Goal: Transaction & Acquisition: Purchase product/service

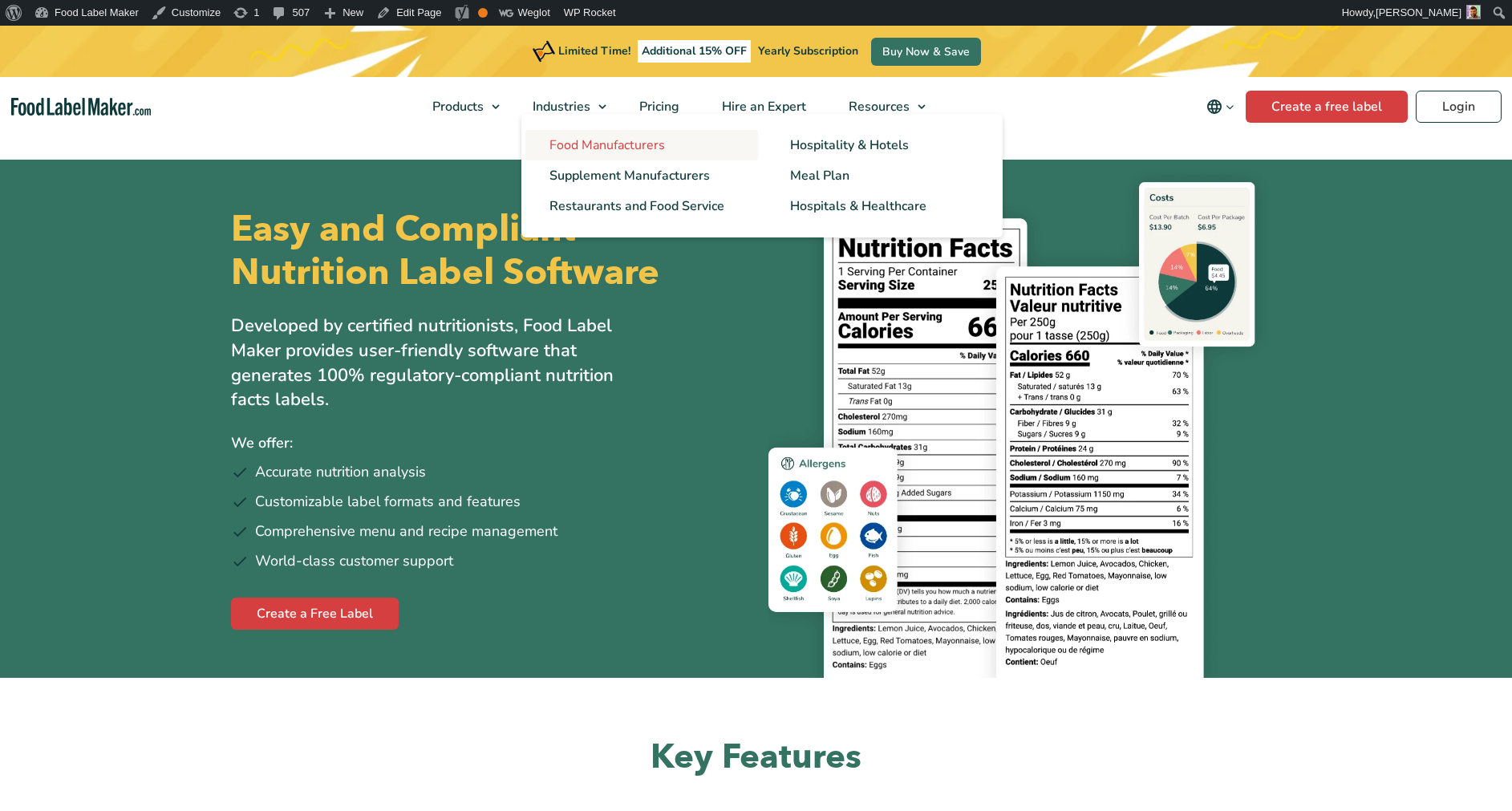
click at [558, 145] on span "Food Manufacturers" at bounding box center [607, 146] width 115 height 18
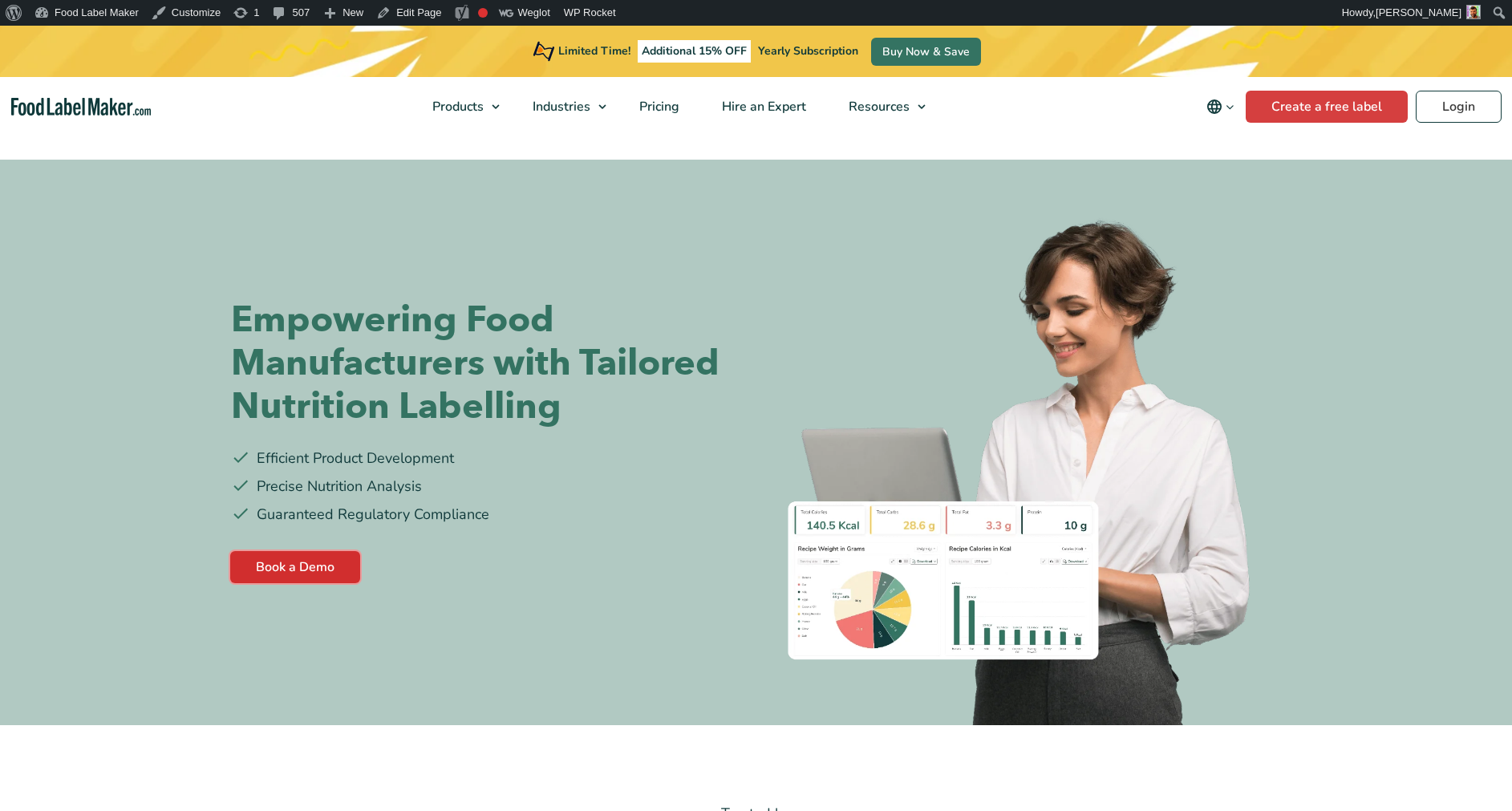
click at [324, 553] on link "Book a Demo" at bounding box center [295, 567] width 130 height 32
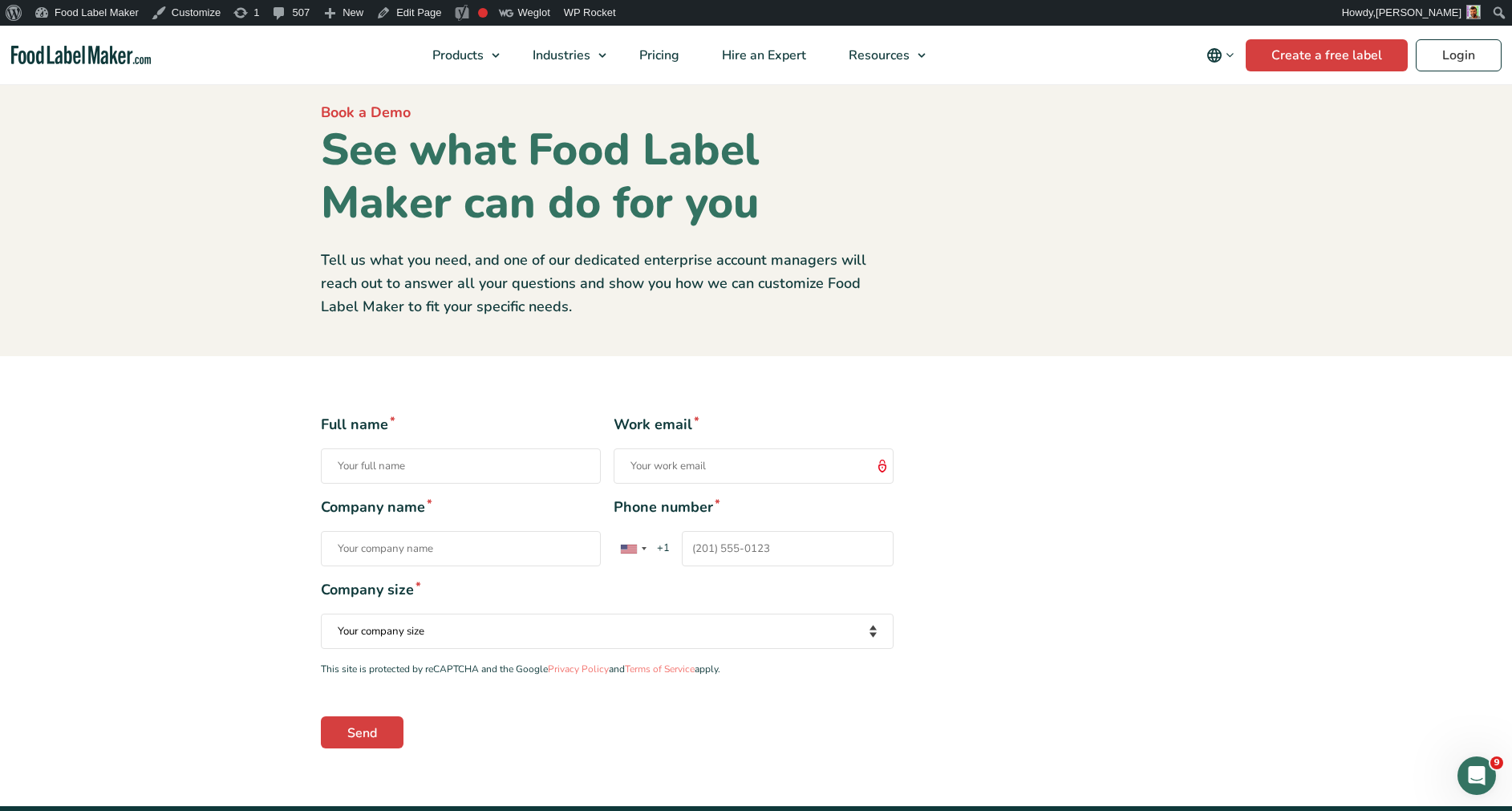
scroll to position [37, 0]
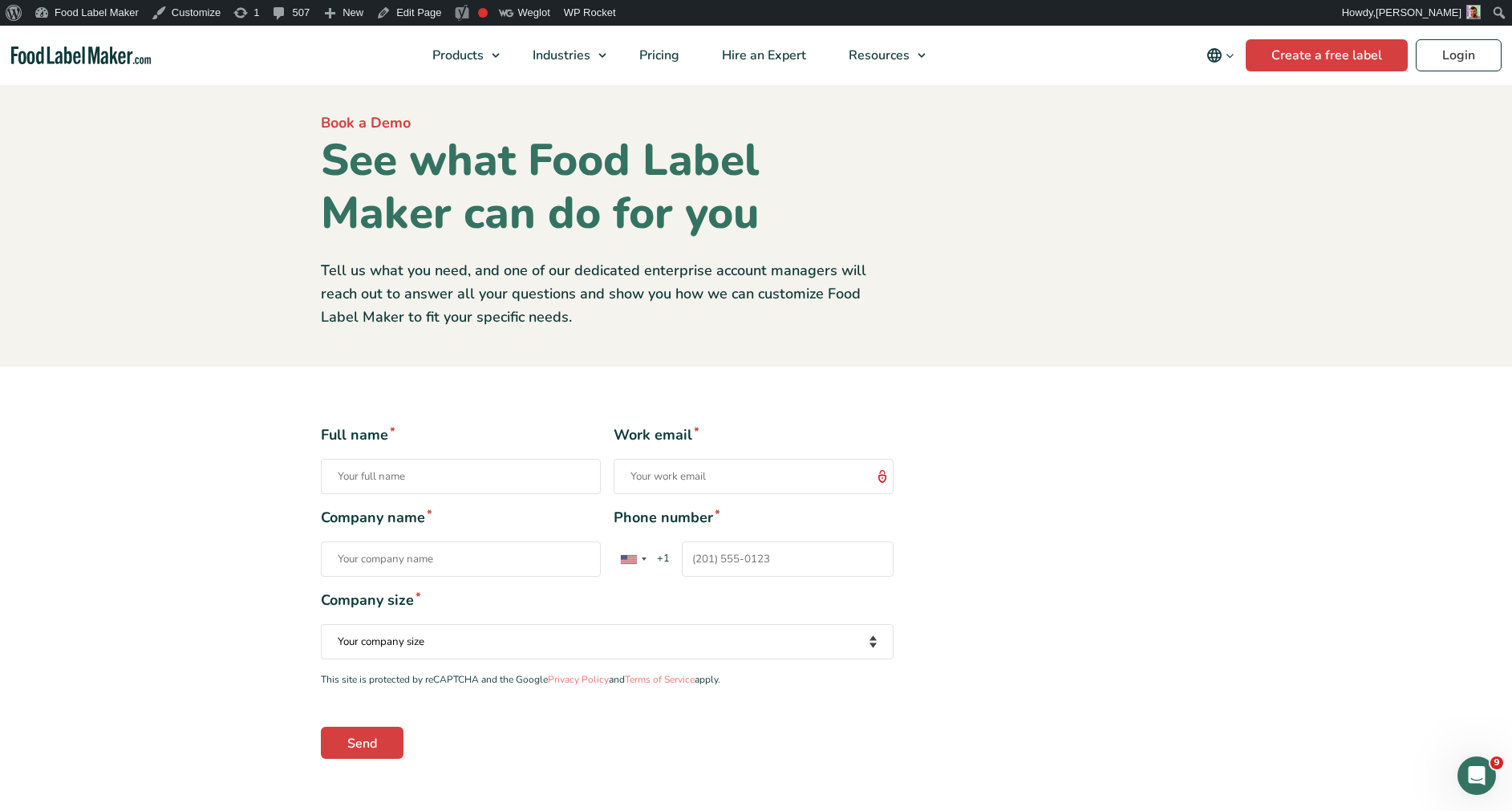
click at [106, 59] on img "Food Label Maker homepage" at bounding box center [81, 55] width 140 height 19
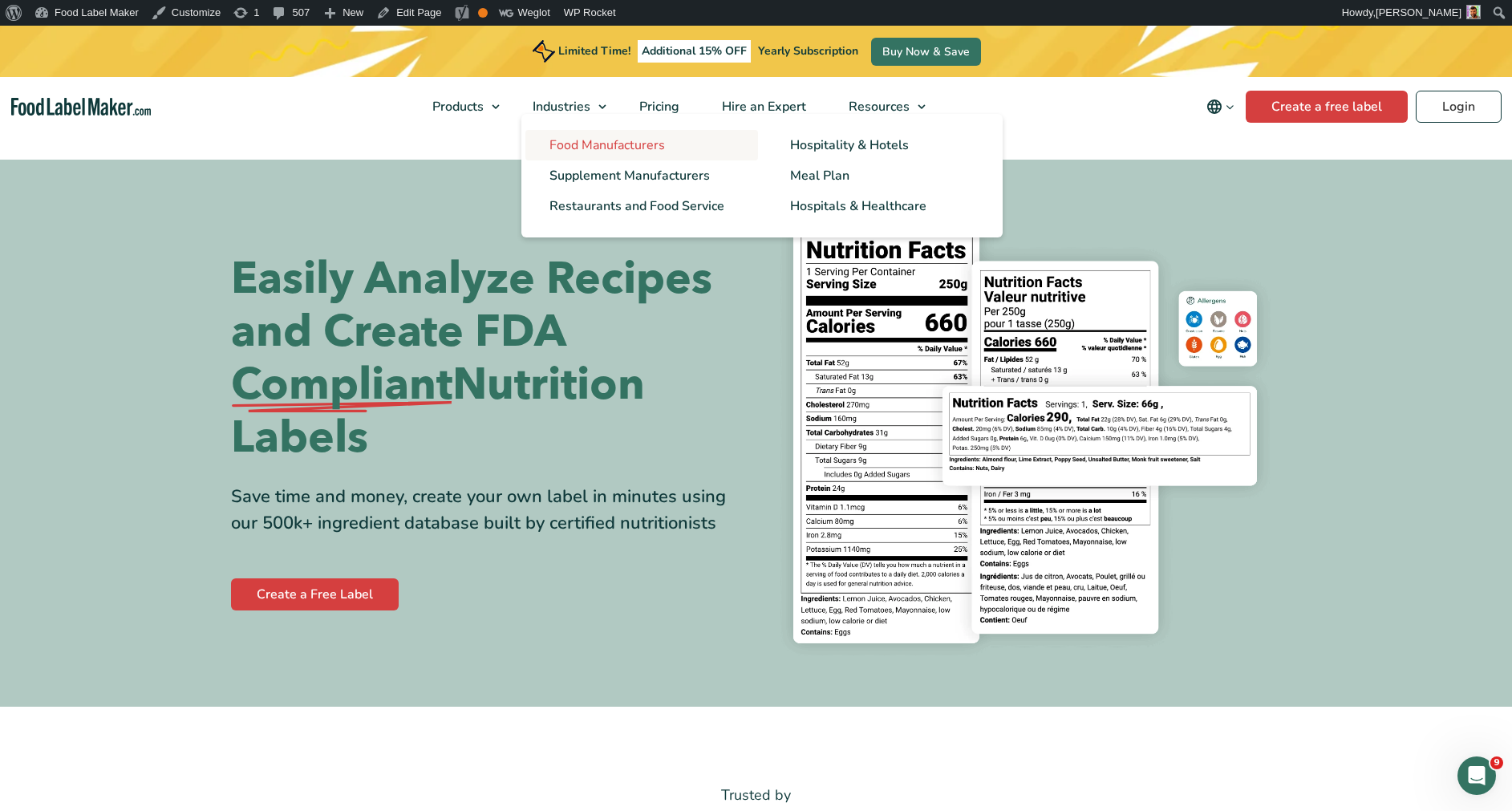
click at [562, 144] on span "Food Manufacturers" at bounding box center [607, 146] width 115 height 18
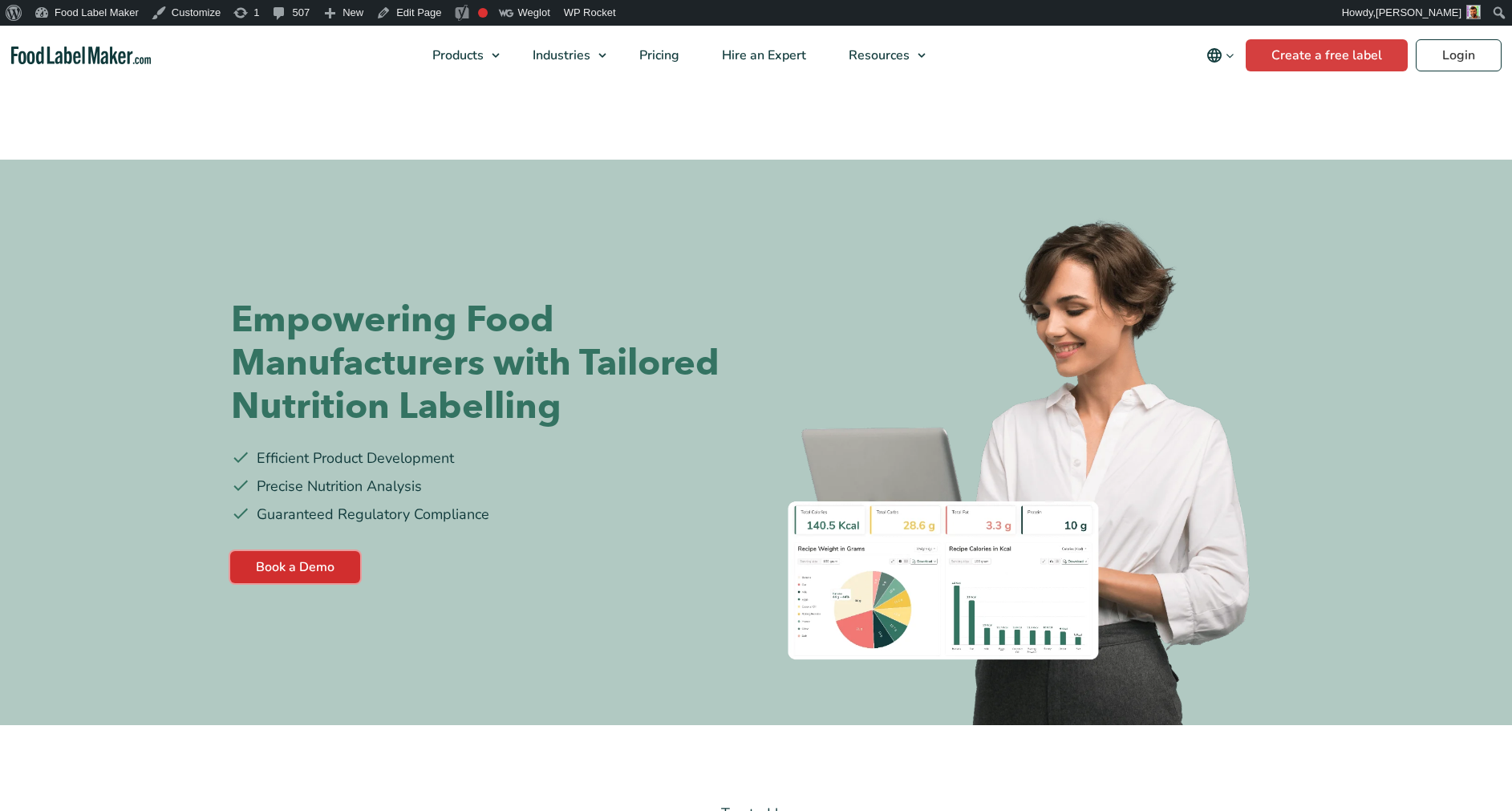
click at [333, 565] on link "Book a Demo" at bounding box center [295, 567] width 130 height 32
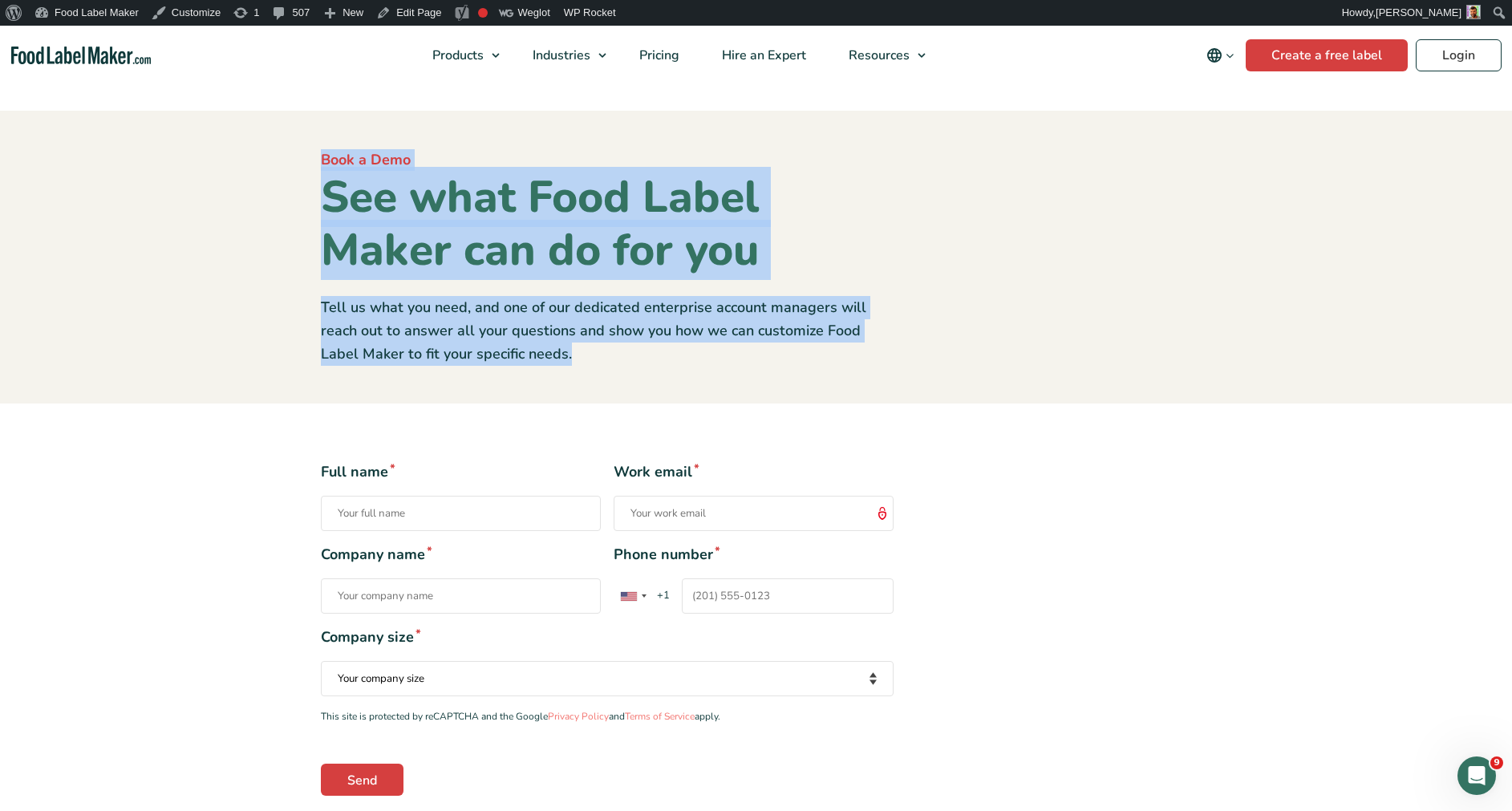
drag, startPoint x: 323, startPoint y: 151, endPoint x: 840, endPoint y: 359, distance: 557.3
click at [840, 359] on div "Book a Demo See what Food Label Maker can do for you Tell us what you need, and…" at bounding box center [608, 256] width 597 height 215
click at [578, 341] on p "Tell us what you need, and one of our dedicated enterprise account managers wil…" at bounding box center [607, 330] width 573 height 69
drag, startPoint x: 325, startPoint y: 159, endPoint x: 599, endPoint y: 387, distance: 356.5
click at [599, 387] on section "Book a Demo See what Food Label Maker can do for you Tell us what you need, and…" at bounding box center [756, 257] width 1512 height 293
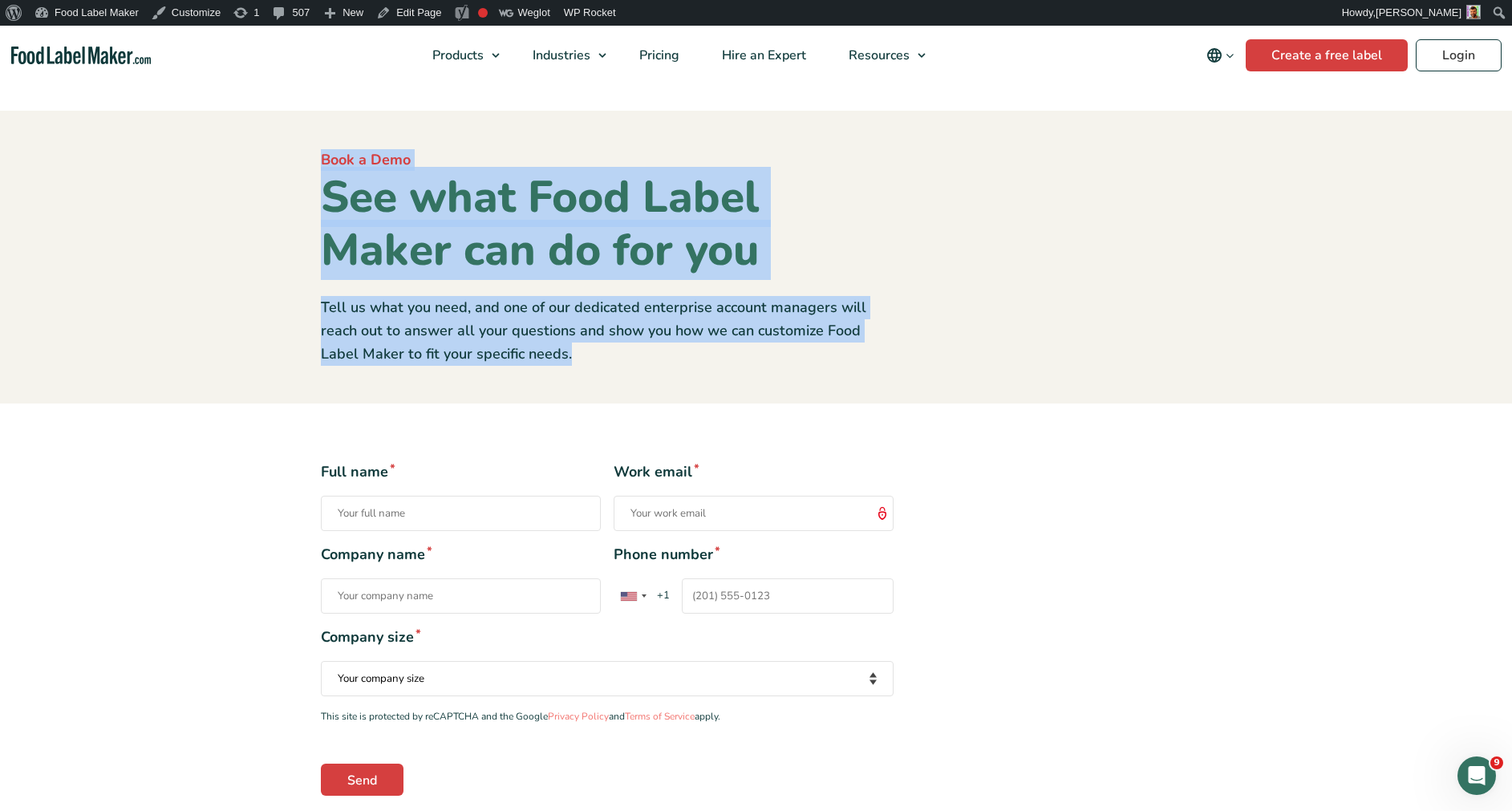
drag, startPoint x: 599, startPoint y: 387, endPoint x: 484, endPoint y: 364, distance: 117.3
copy div "Book a Demo See what Food Label Maker can do for you Tell us what you need, and…"
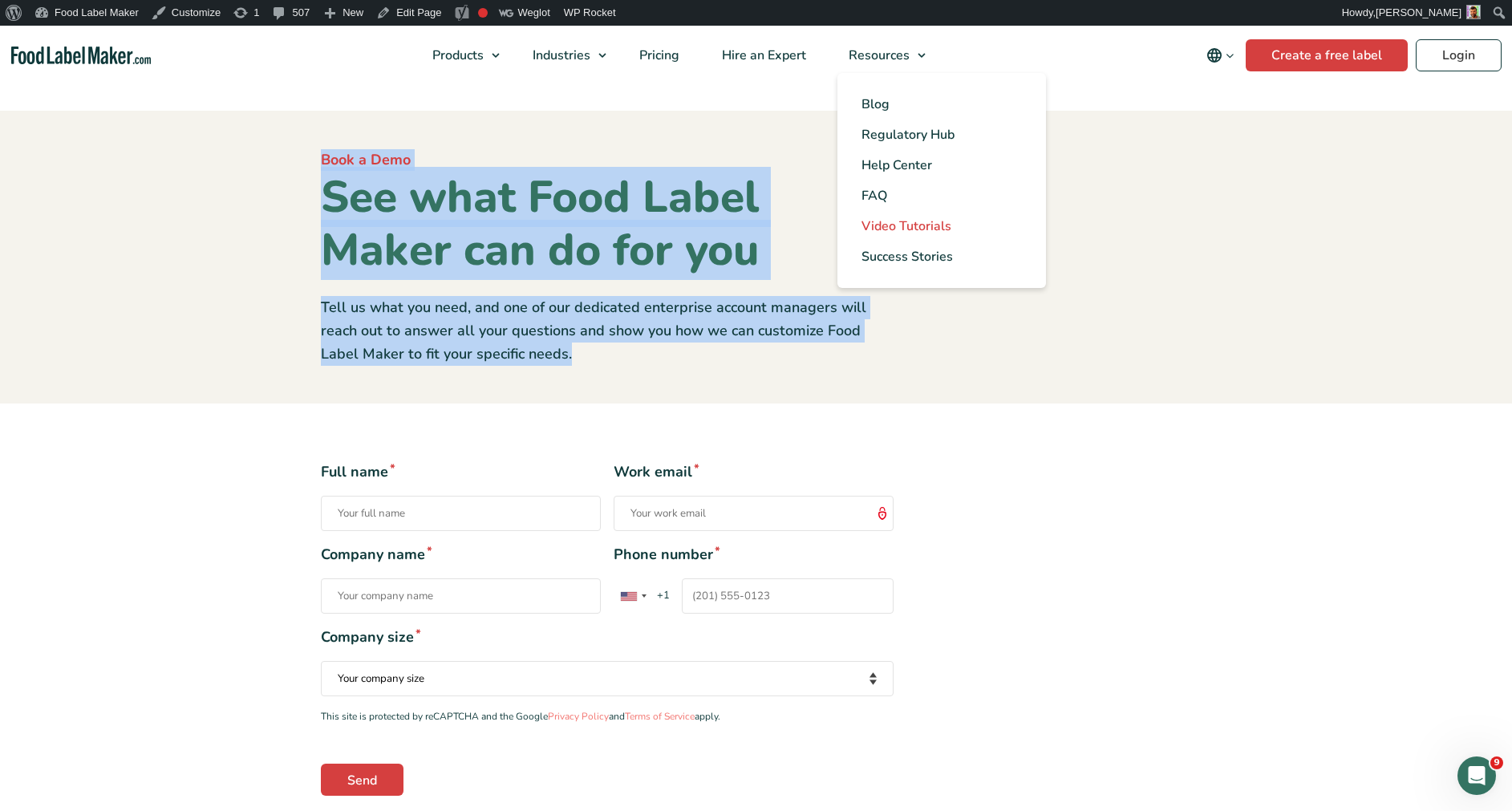
click at [892, 230] on span "Video Tutorials" at bounding box center [906, 226] width 90 height 18
click at [903, 255] on span "Success Stories" at bounding box center [907, 256] width 91 height 18
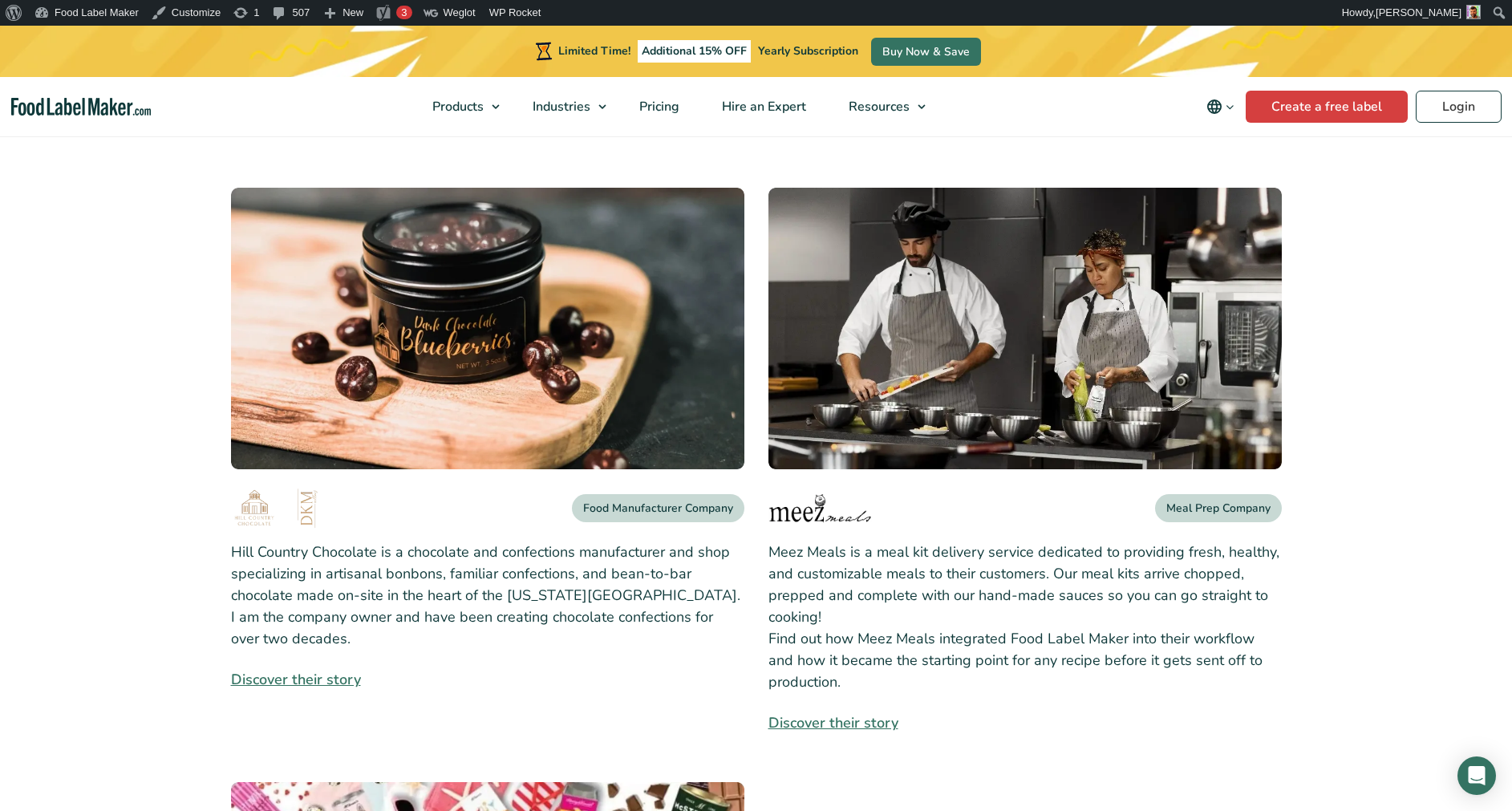
scroll to position [811, 0]
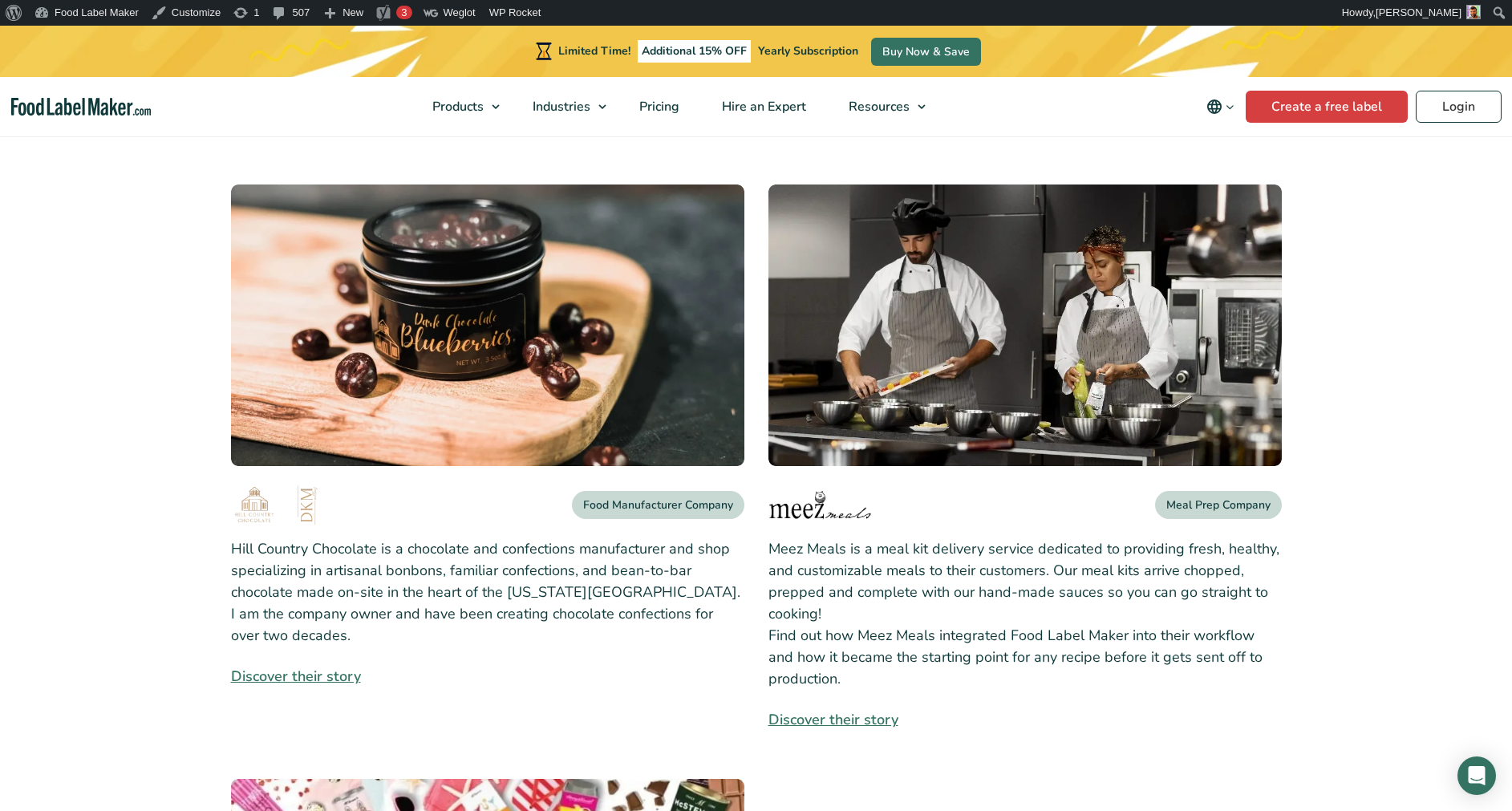
click at [1129, 386] on img at bounding box center [1025, 324] width 514 height 281
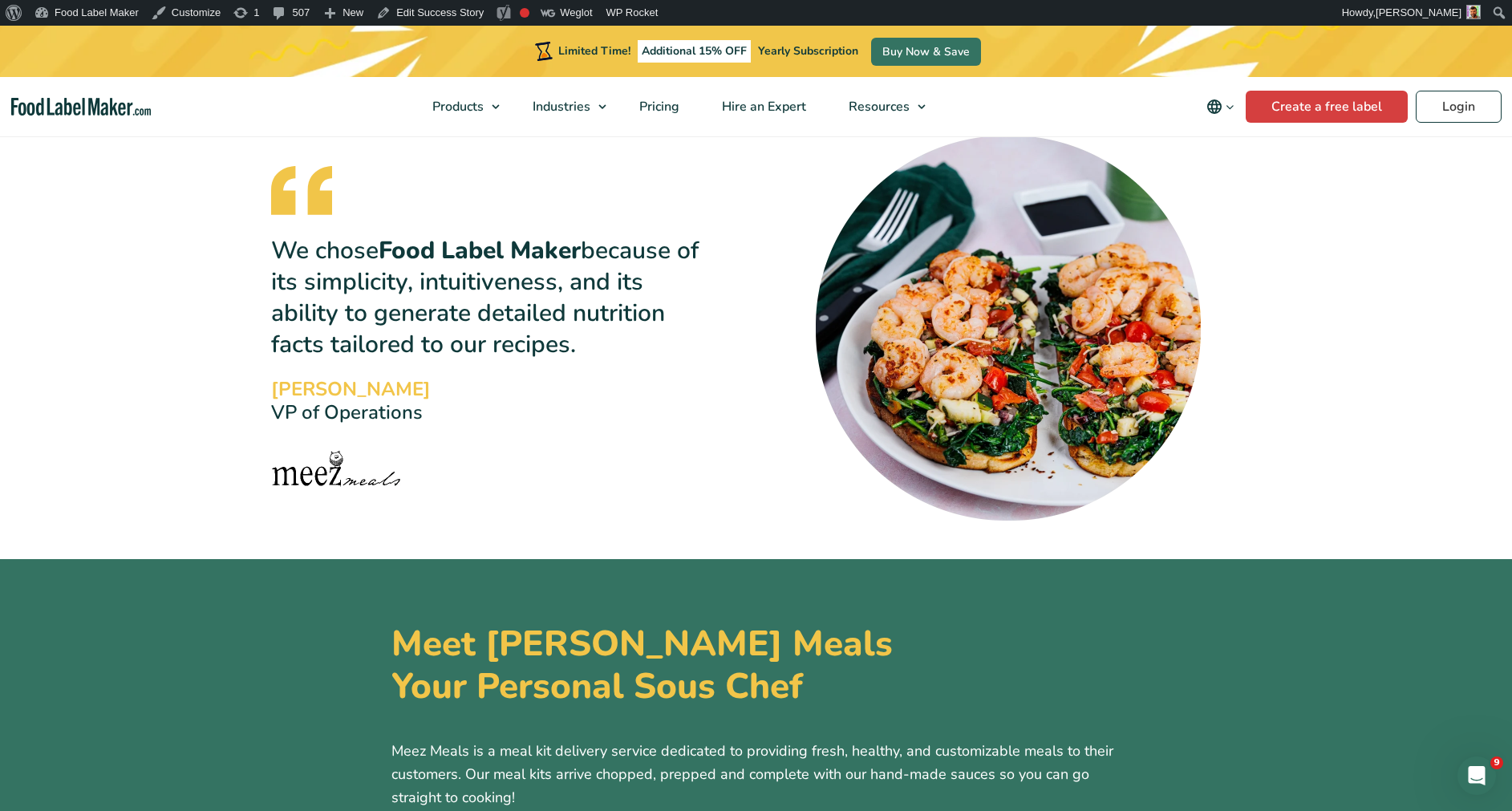
drag, startPoint x: 273, startPoint y: 249, endPoint x: 601, endPoint y: 355, distance: 344.7
click at [601, 355] on p "We chose Food Label Maker because of its simplicity, intuitiveness, and its abi…" at bounding box center [487, 297] width 433 height 125
drag, startPoint x: 601, startPoint y: 355, endPoint x: 500, endPoint y: 325, distance: 105.4
copy p "We chose Food Label Maker because of its simplicity, intuitiveness, and its abi…"
click at [57, 113] on img "Food Label Maker homepage" at bounding box center [81, 107] width 140 height 19
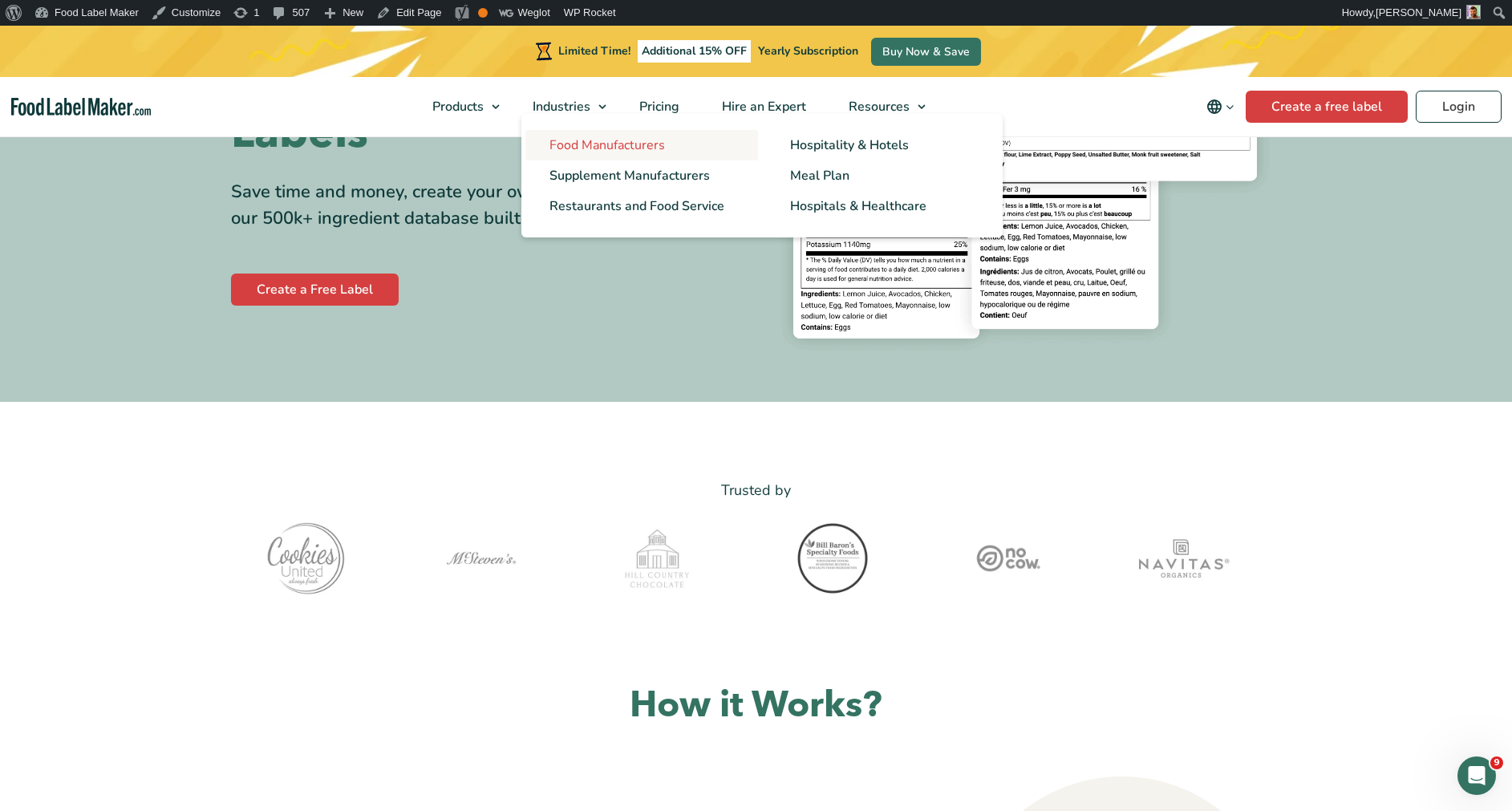
click at [567, 147] on span "Food Manufacturers" at bounding box center [607, 146] width 115 height 18
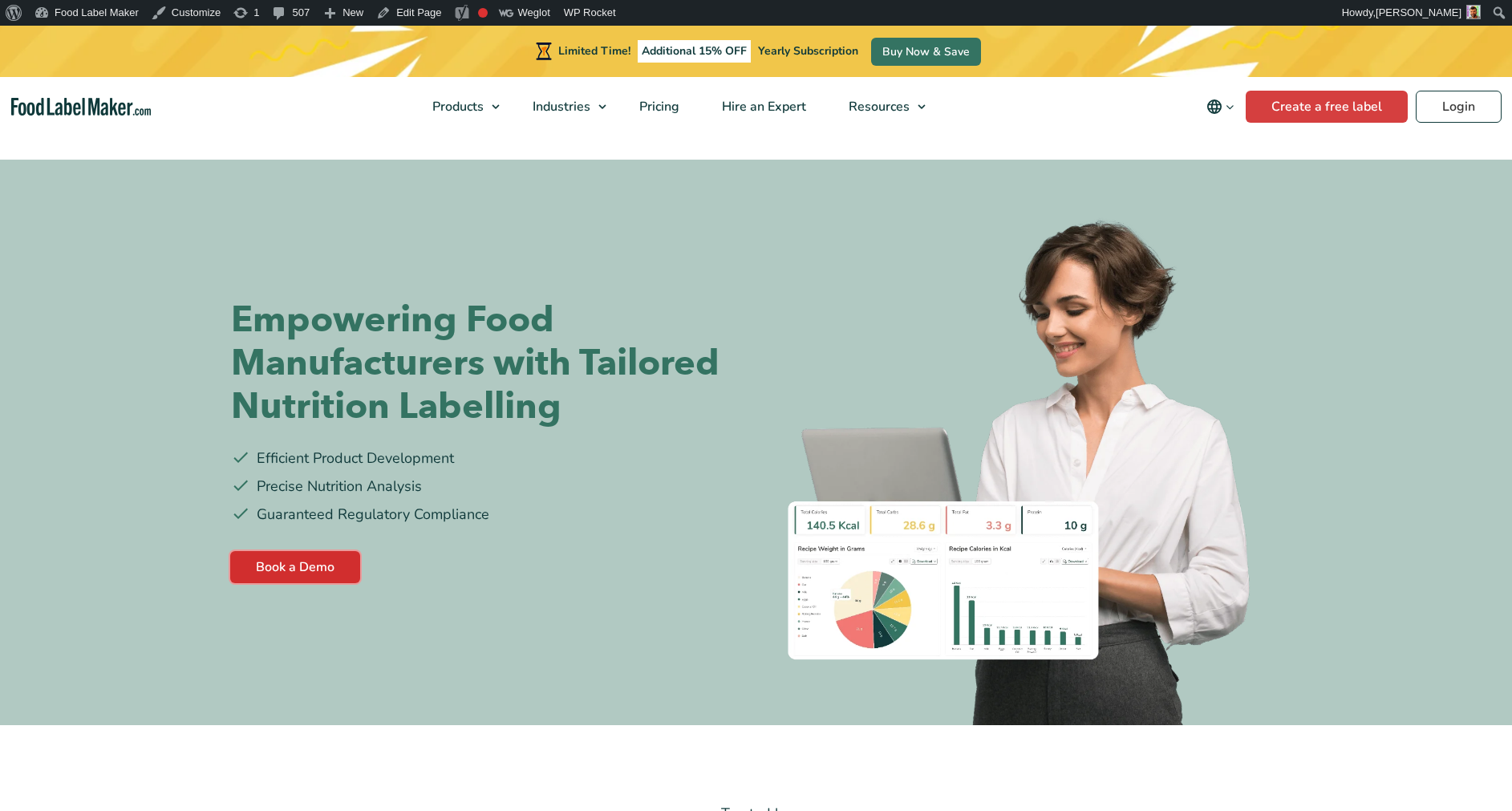
click at [293, 571] on link "Book a Demo" at bounding box center [295, 567] width 130 height 32
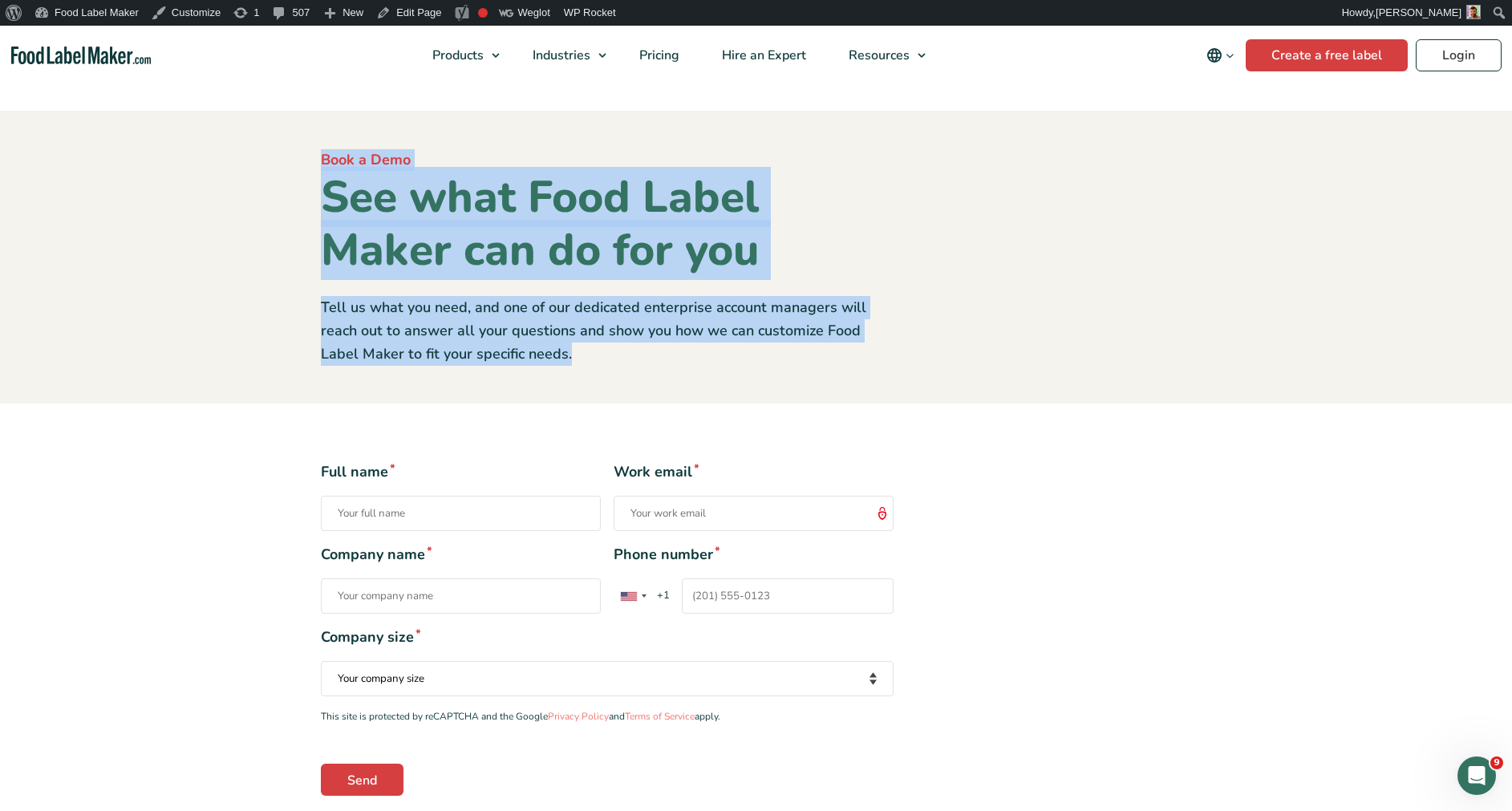
drag, startPoint x: 314, startPoint y: 155, endPoint x: 704, endPoint y: 366, distance: 443.4
click at [704, 366] on section "Book a Demo See what Food Label Maker can do for you Tell us what you need, and…" at bounding box center [756, 257] width 1512 height 293
drag, startPoint x: 704, startPoint y: 366, endPoint x: 513, endPoint y: 350, distance: 191.7
click at [513, 350] on p "Tell us what you need, and one of our dedicated enterprise account managers wil…" at bounding box center [607, 330] width 573 height 69
copy div "Book a Demo See what Food Label Maker can do for you Tell us what you need, and…"
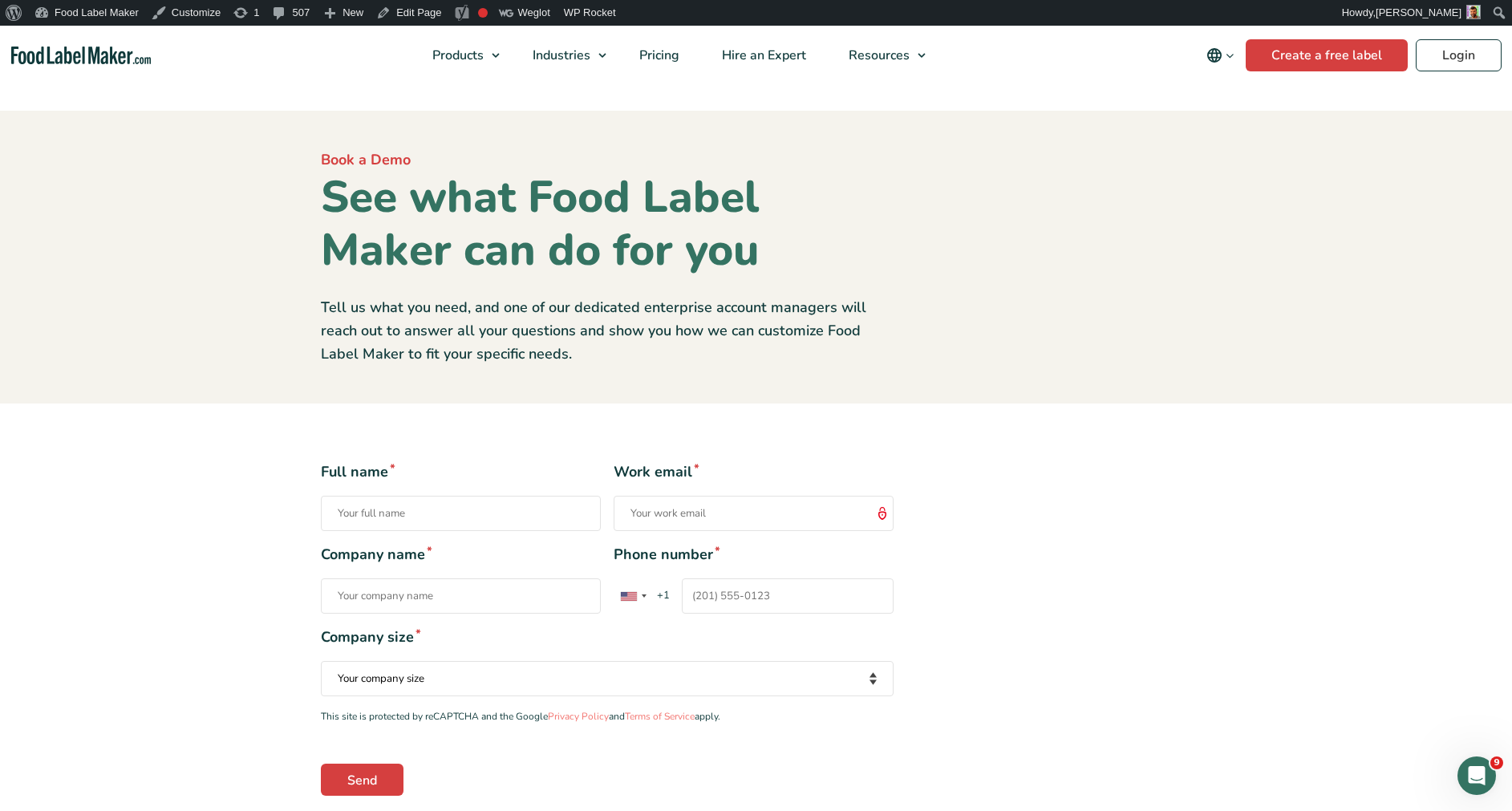
click at [777, 757] on div "Full name * Work email * Company name * Phone number * United States +1 United …" at bounding box center [608, 627] width 597 height 333
click at [312, 160] on div "Book a Demo See what Food Label Maker can do for you Tell us what you need, and…" at bounding box center [608, 256] width 597 height 215
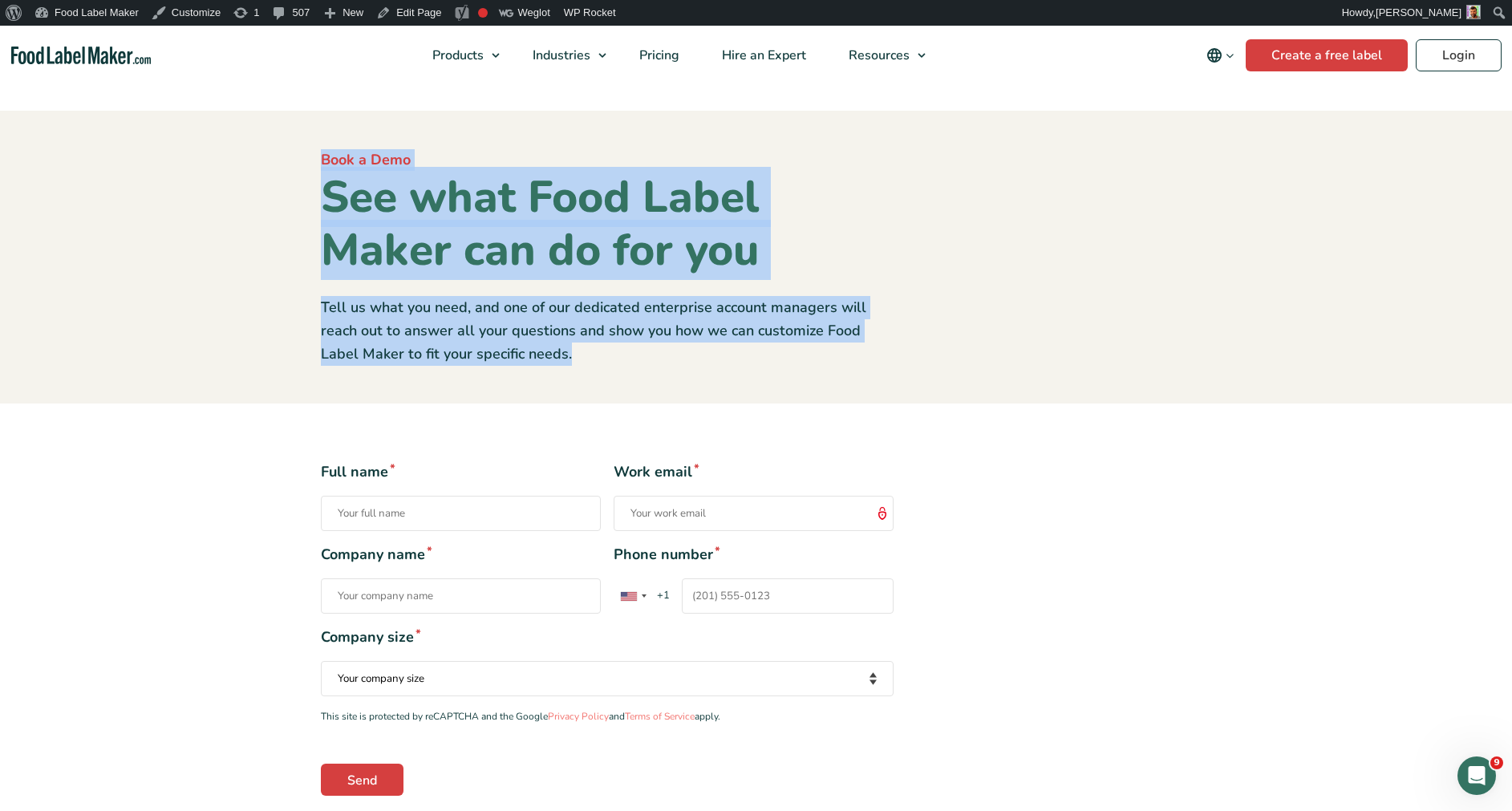
drag, startPoint x: 318, startPoint y: 155, endPoint x: 652, endPoint y: 364, distance: 394.0
click at [652, 364] on div "Book a Demo See what Food Label Maker can do for you Tell us what you need, and…" at bounding box center [608, 256] width 597 height 215
copy div "Book a Demo See what Food Label Maker can do for you Tell us what you need, and…"
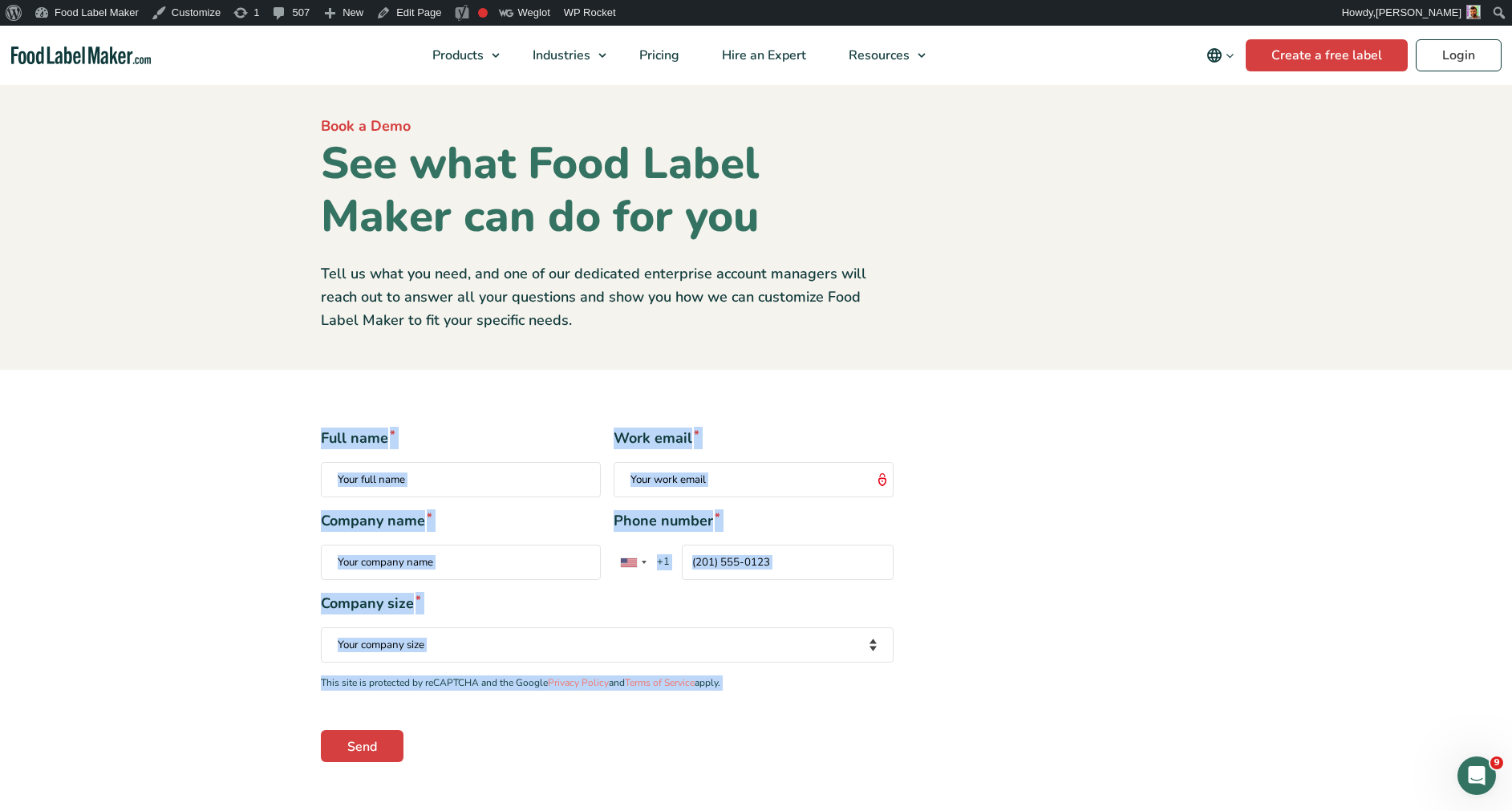
drag, startPoint x: 300, startPoint y: 443, endPoint x: 775, endPoint y: 793, distance: 590.0
click at [775, 793] on section "Full name * Work email * Company name * Phone number * United States +1 United …" at bounding box center [756, 594] width 1512 height 449
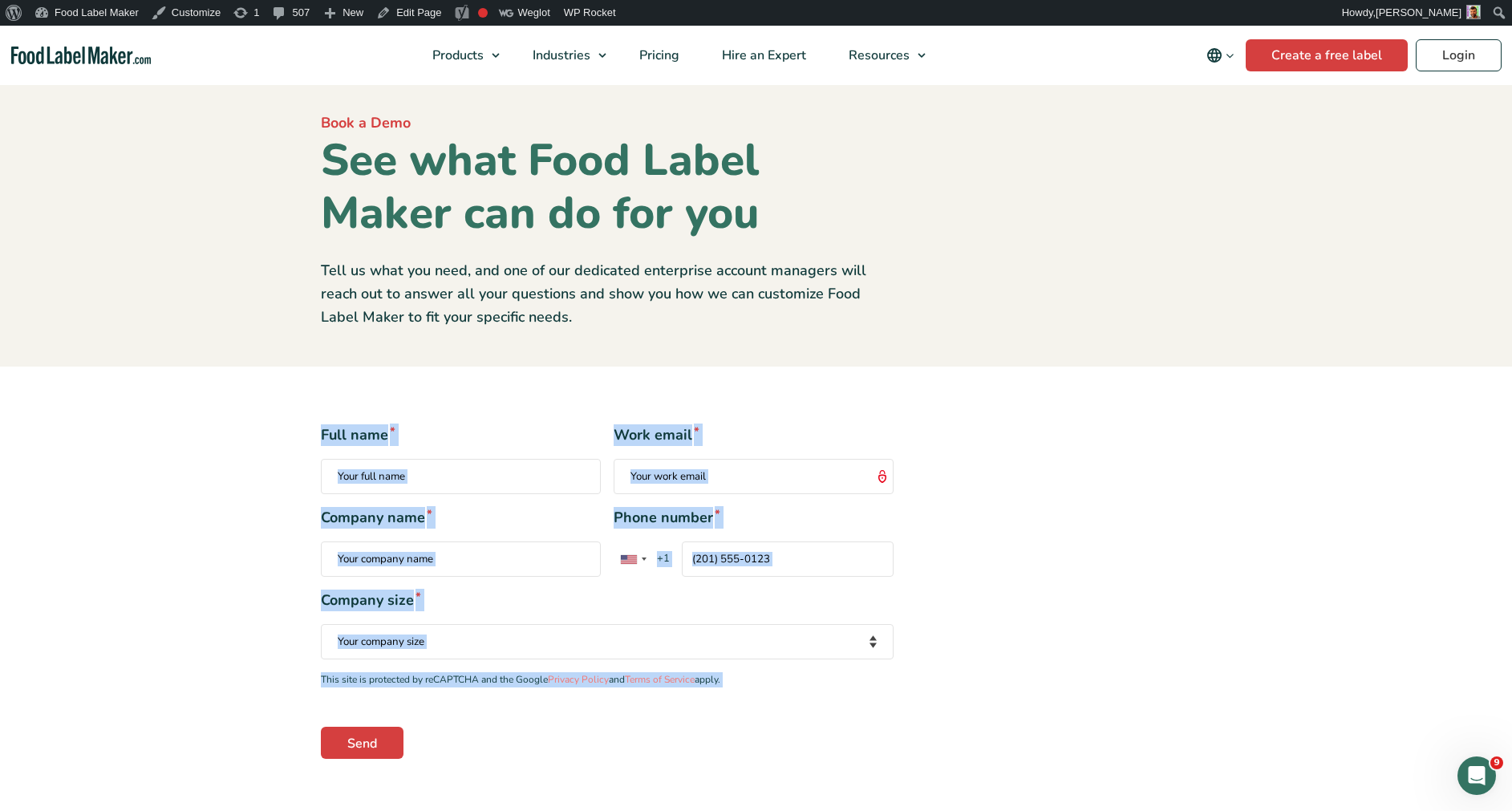
drag, startPoint x: 775, startPoint y: 793, endPoint x: 612, endPoint y: 750, distance: 168.6
click at [612, 750] on div "Send" at bounding box center [607, 742] width 573 height 32
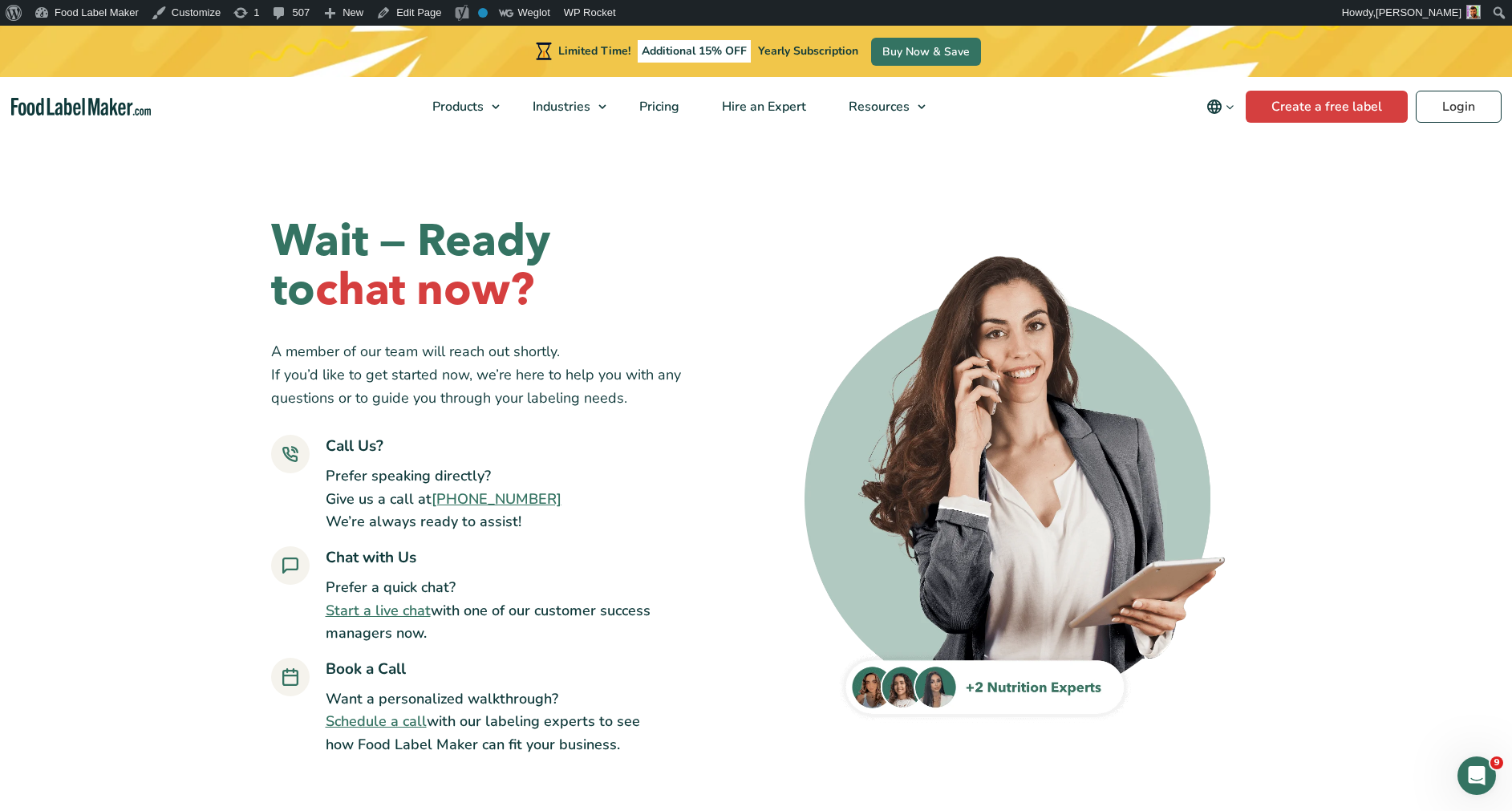
click at [363, 712] on link "Schedule a call" at bounding box center [375, 721] width 101 height 20
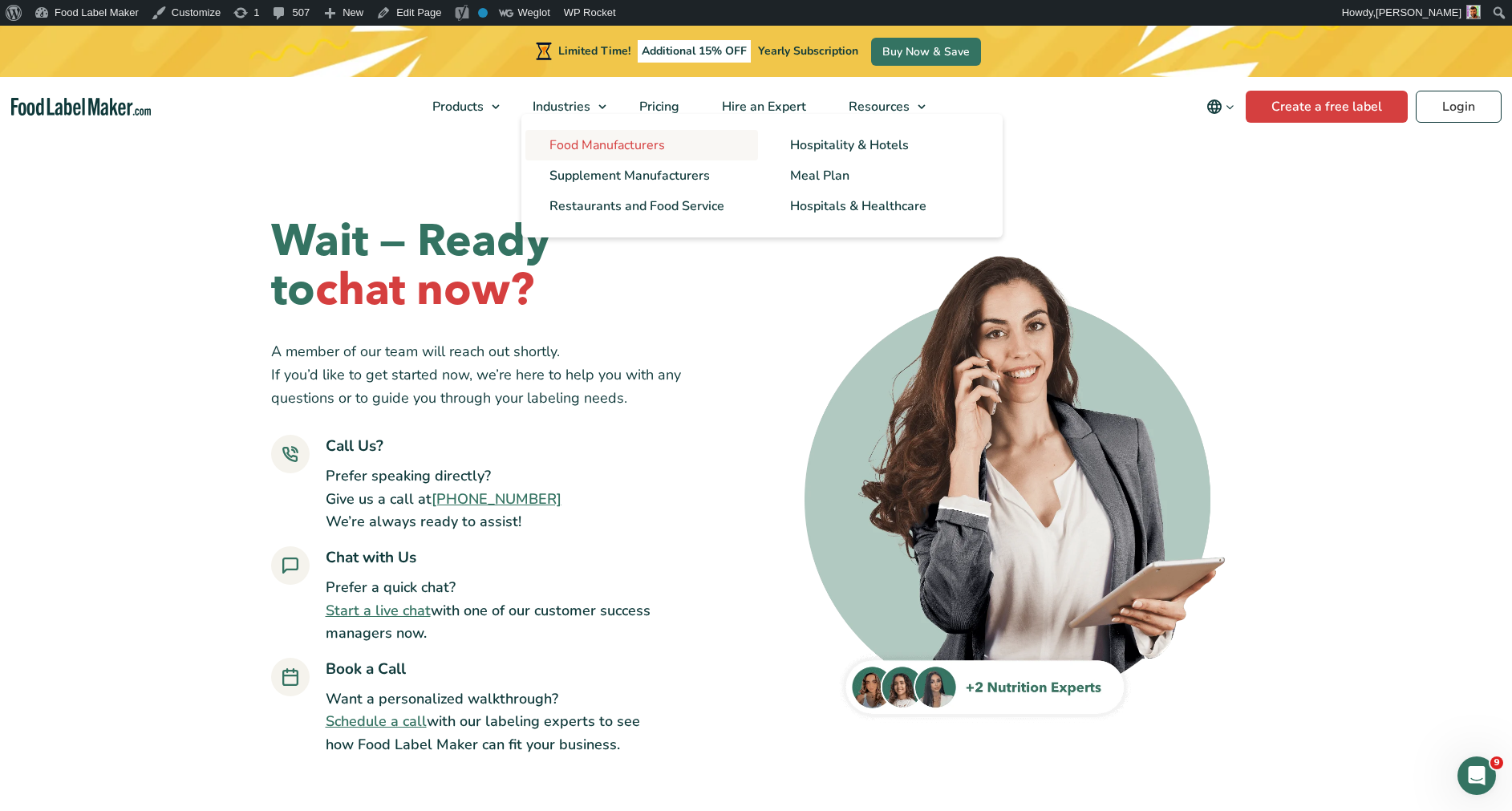
click at [584, 152] on span "Food Manufacturers" at bounding box center [607, 146] width 115 height 18
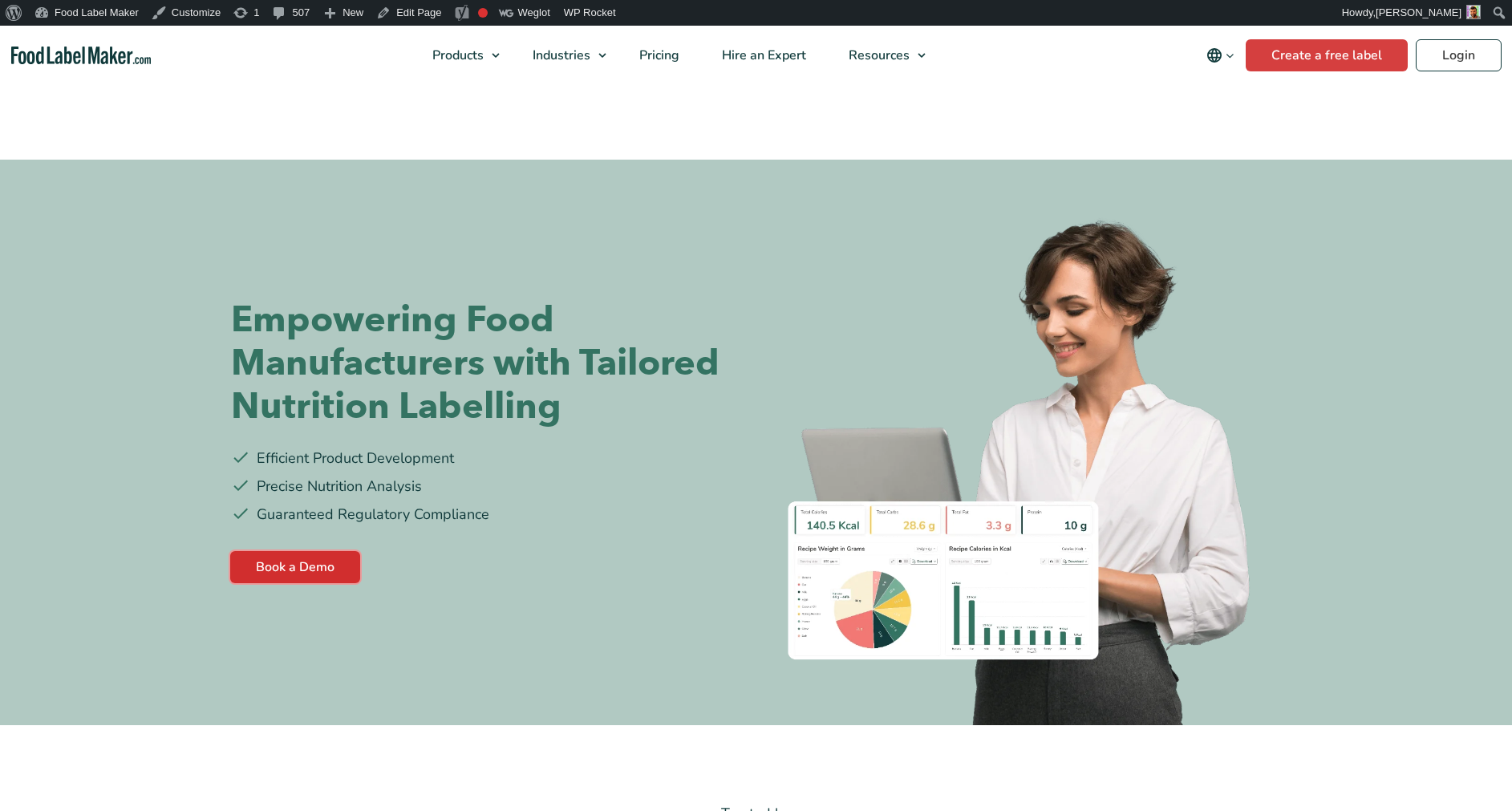
click at [327, 561] on link "Book a Demo" at bounding box center [295, 567] width 130 height 32
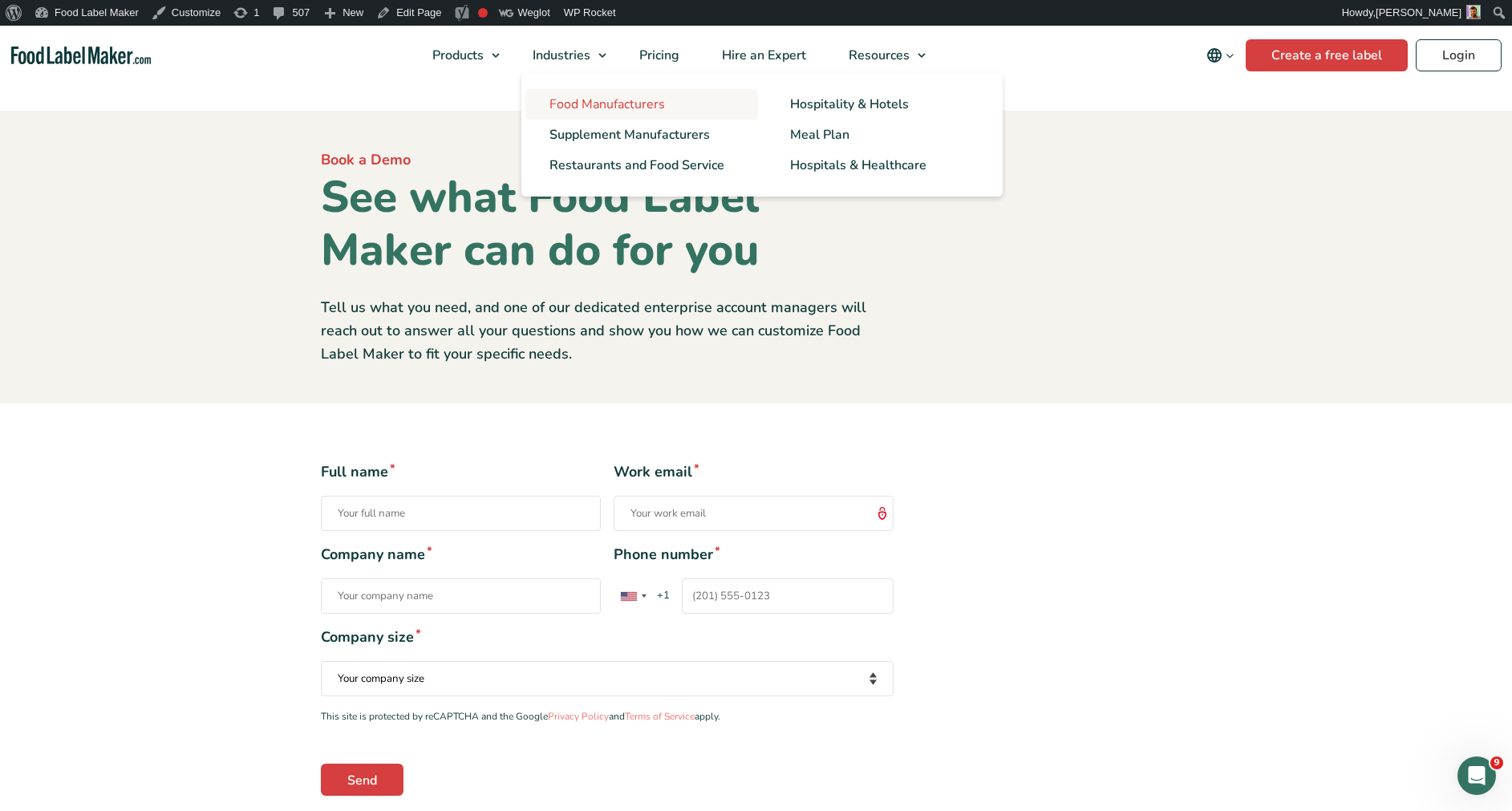
click at [584, 113] on span "Food Manufacturers" at bounding box center [607, 105] width 115 height 18
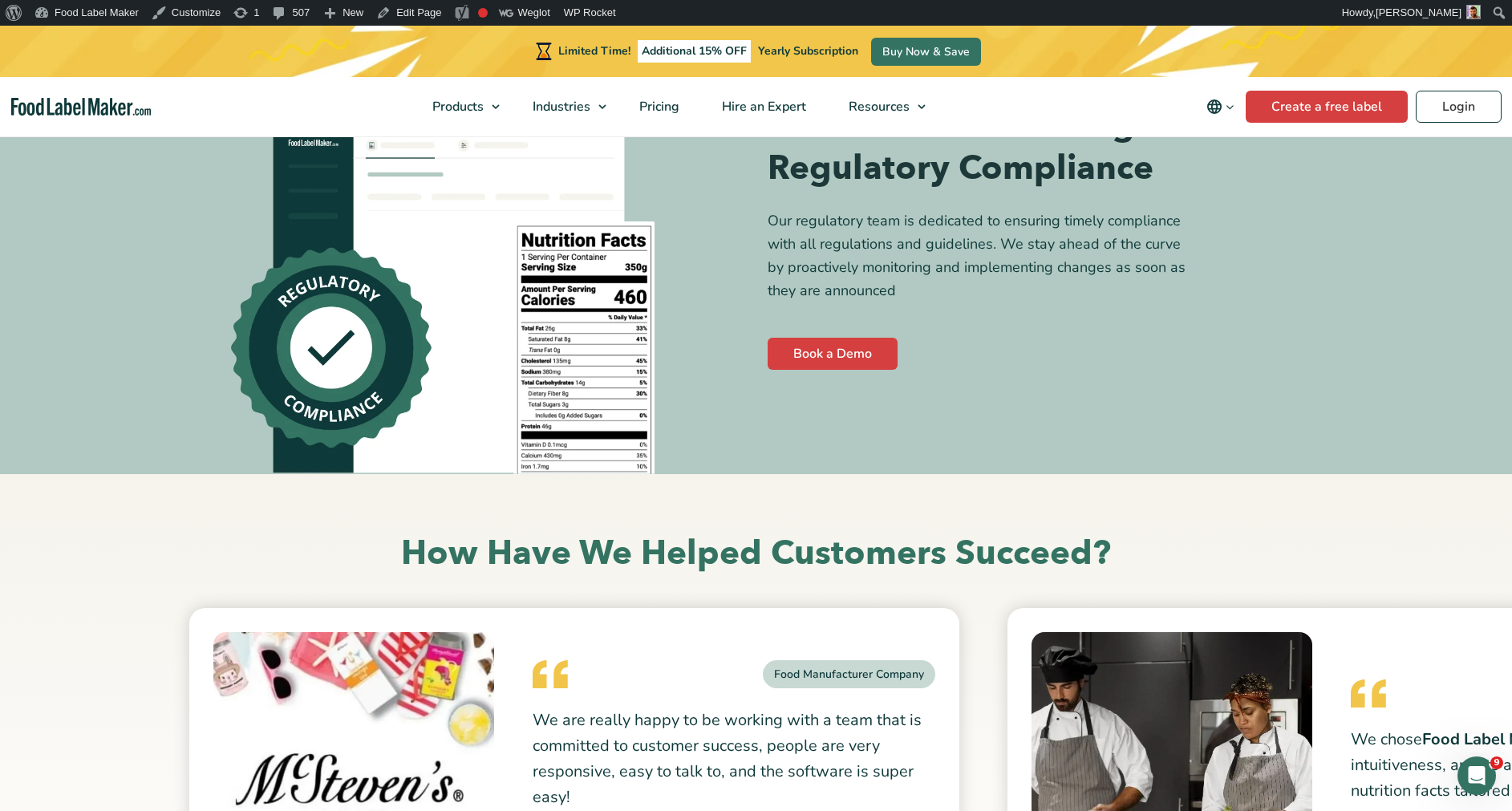
scroll to position [5537, 0]
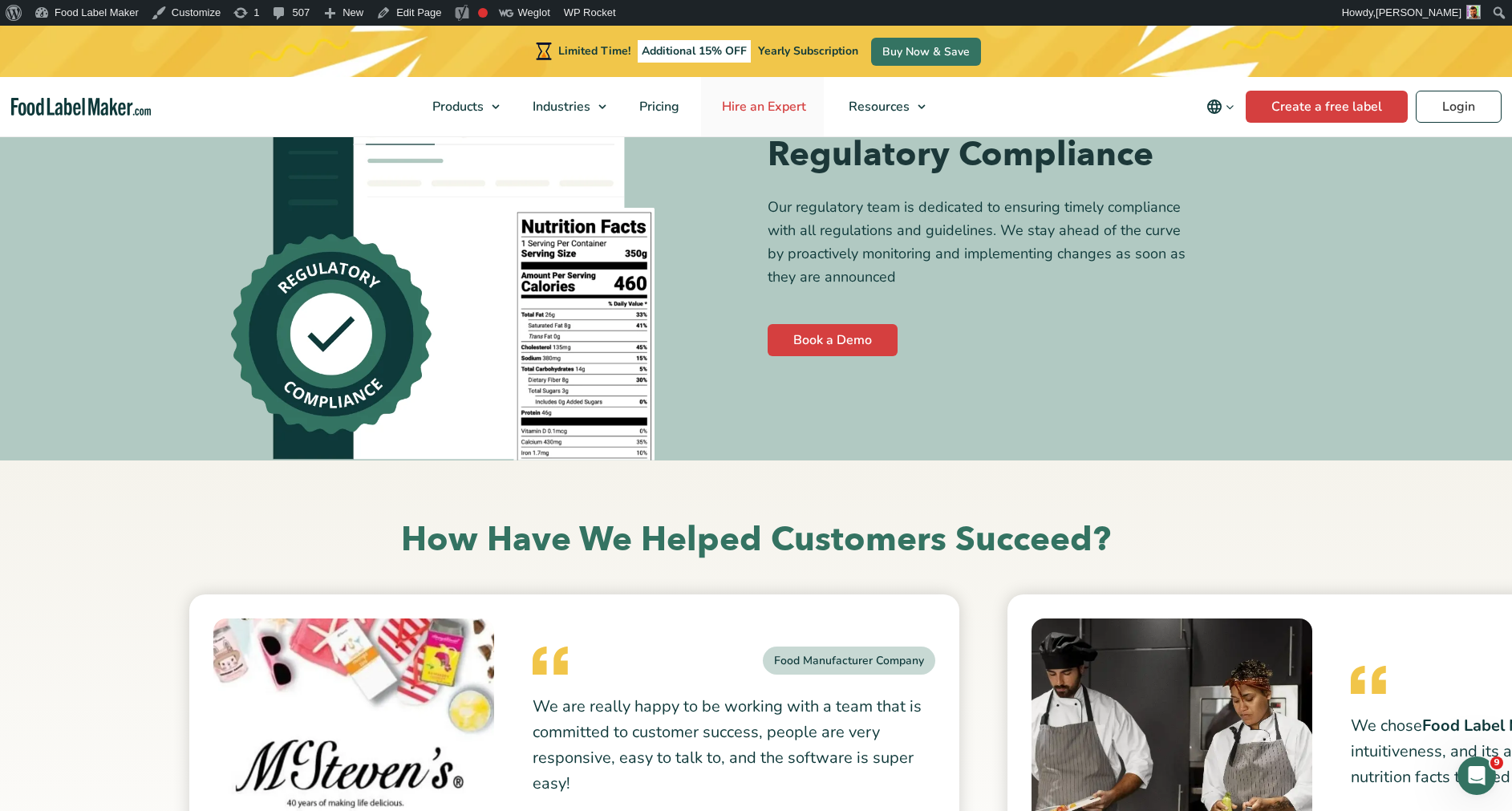
click at [781, 101] on span "Hire an Expert" at bounding box center [762, 107] width 90 height 18
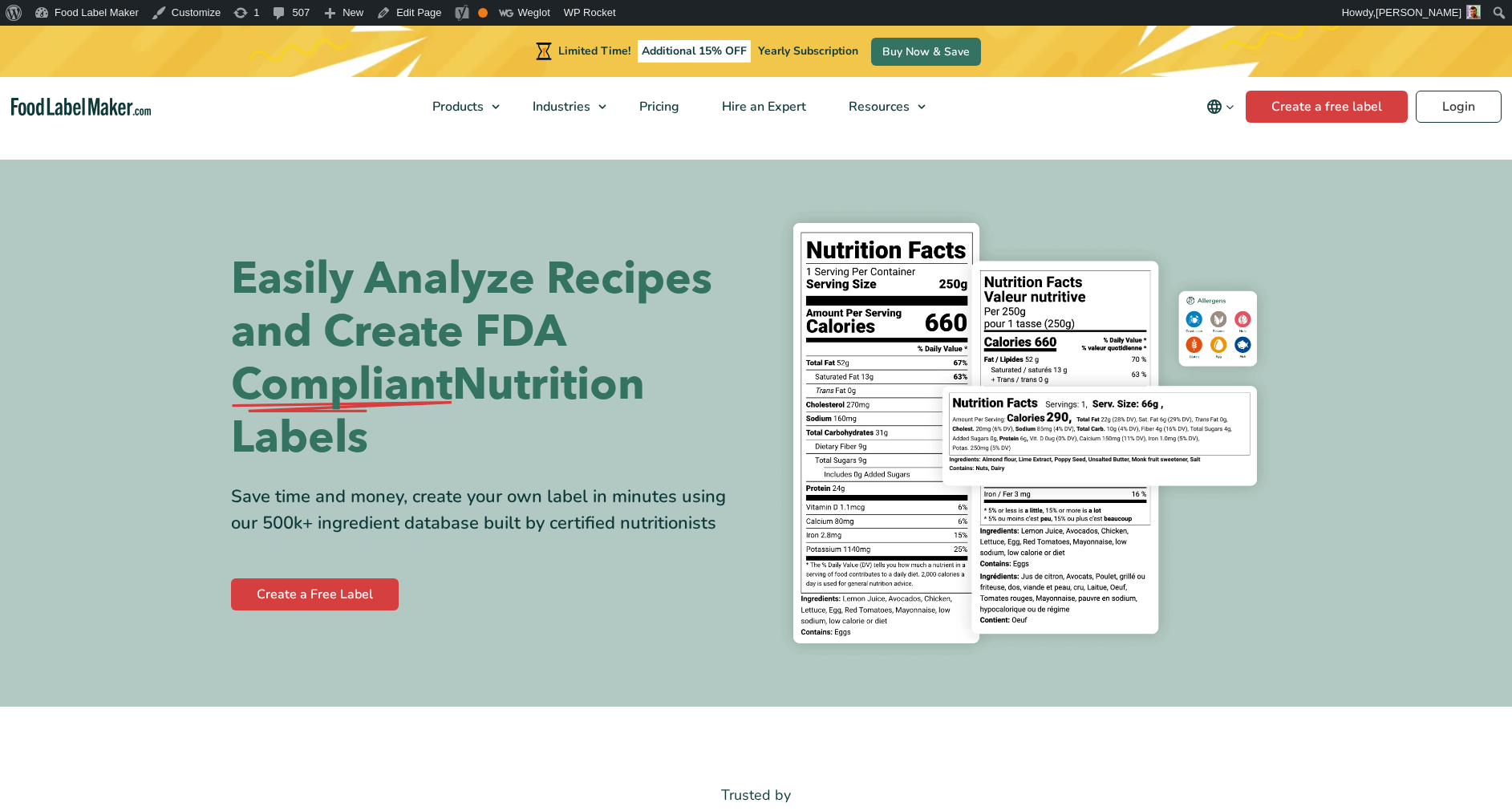
click at [1472, 48] on div "Limited Time! Additional 15% OFF Yearly Subscription Buy Now & Save" at bounding box center [756, 51] width 1512 height 51
click at [1475, 119] on link "Login" at bounding box center [1458, 106] width 86 height 32
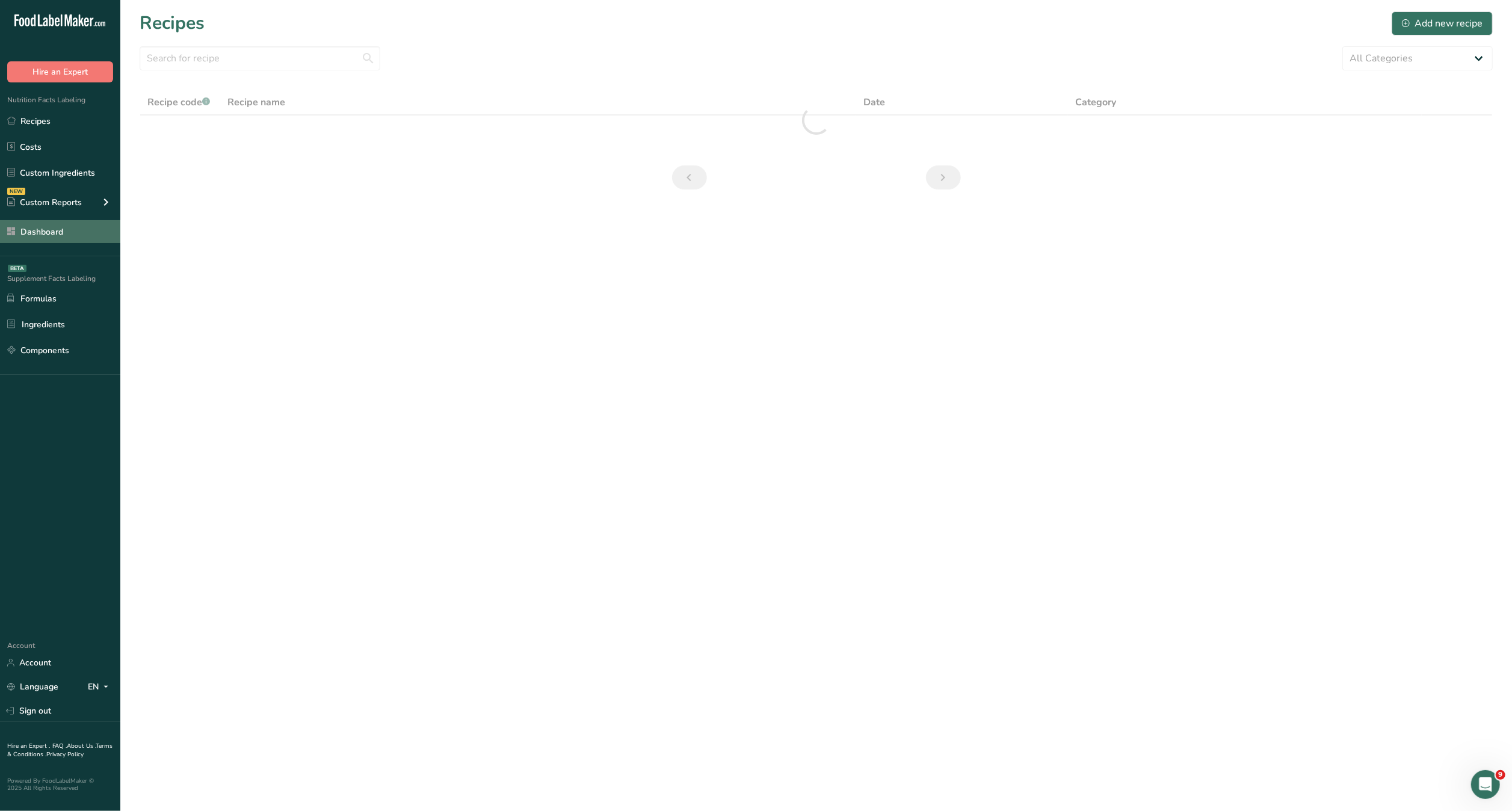
click at [75, 238] on link "Dashboard" at bounding box center [60, 232] width 121 height 23
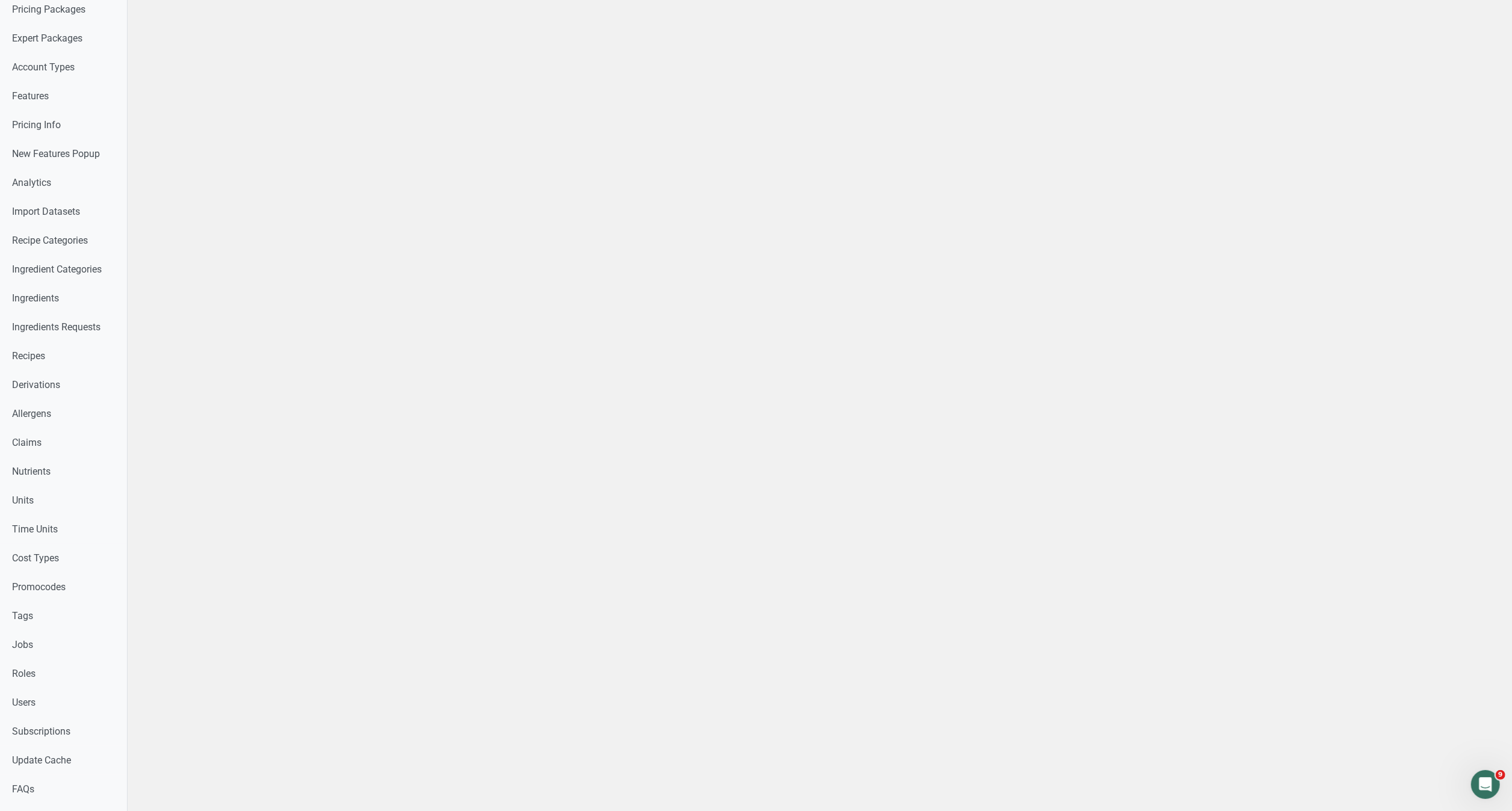
scroll to position [159, 0]
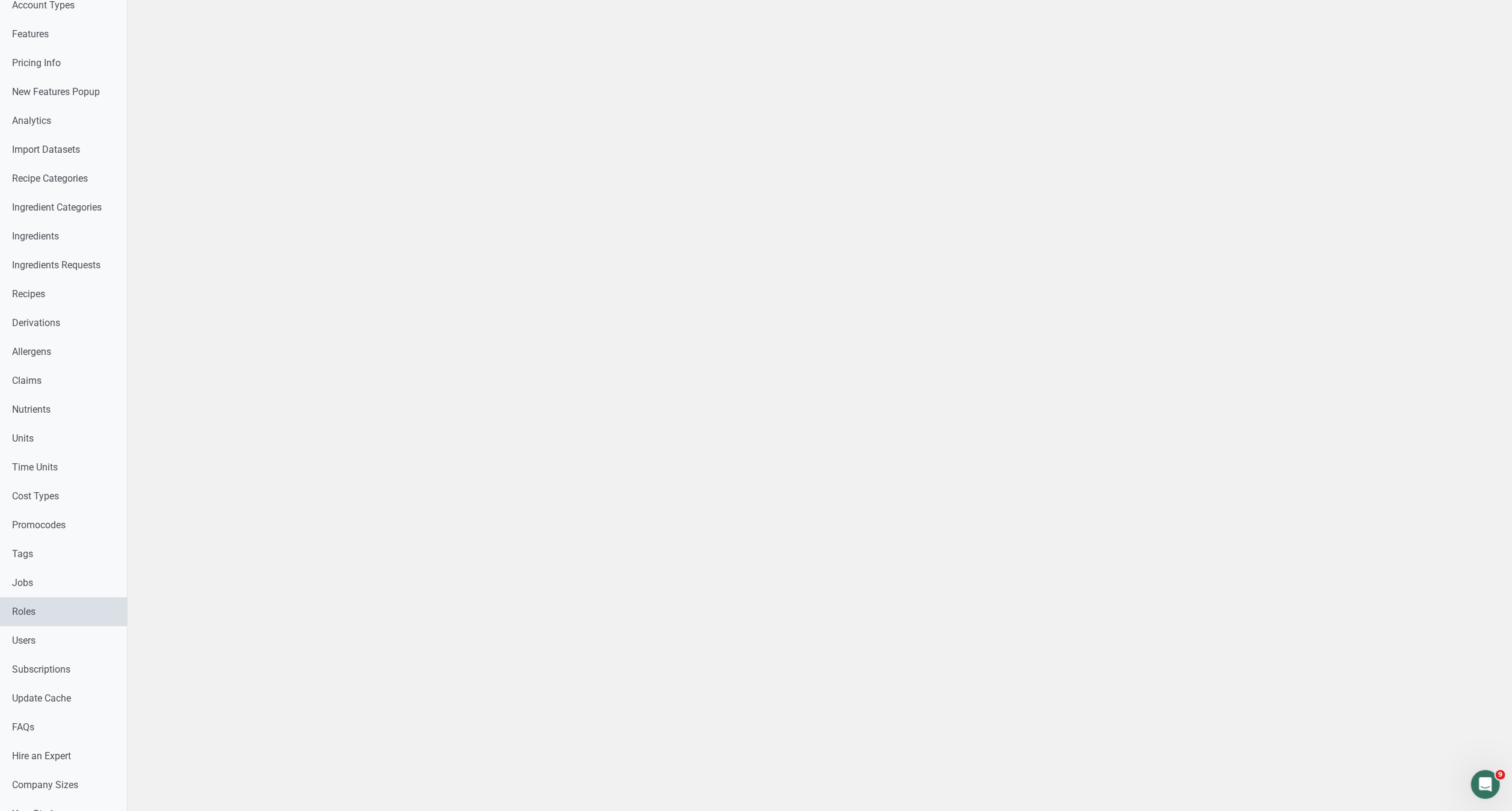
click at [51, 623] on link "Roles" at bounding box center [63, 611] width 127 height 29
click at [62, 647] on link "Users" at bounding box center [63, 641] width 127 height 29
select select
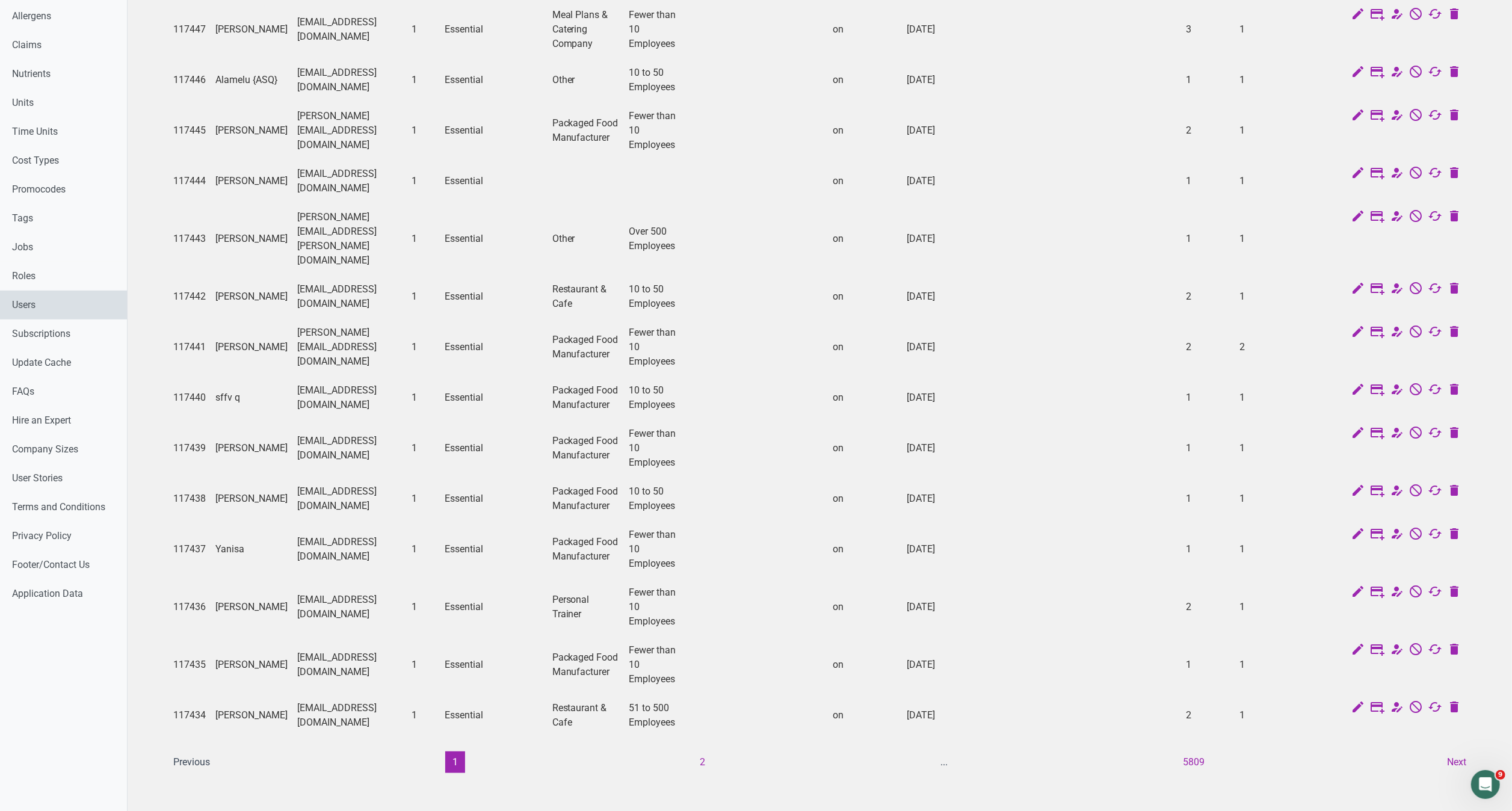
scroll to position [531, 0]
click at [703, 749] on button "2" at bounding box center [703, 759] width 20 height 21
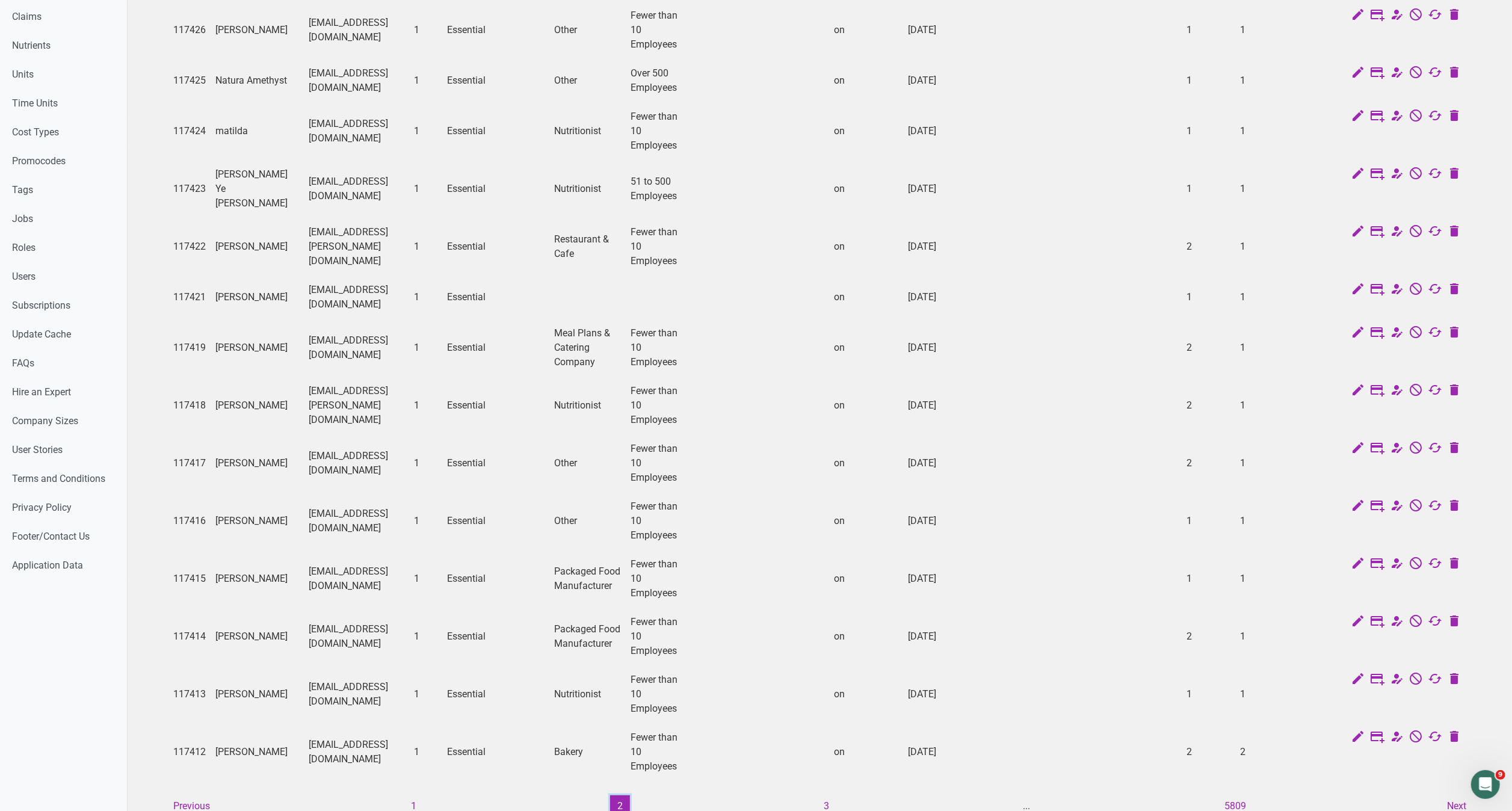
scroll to position [525, 0]
click at [826, 793] on button "3" at bounding box center [826, 804] width 20 height 21
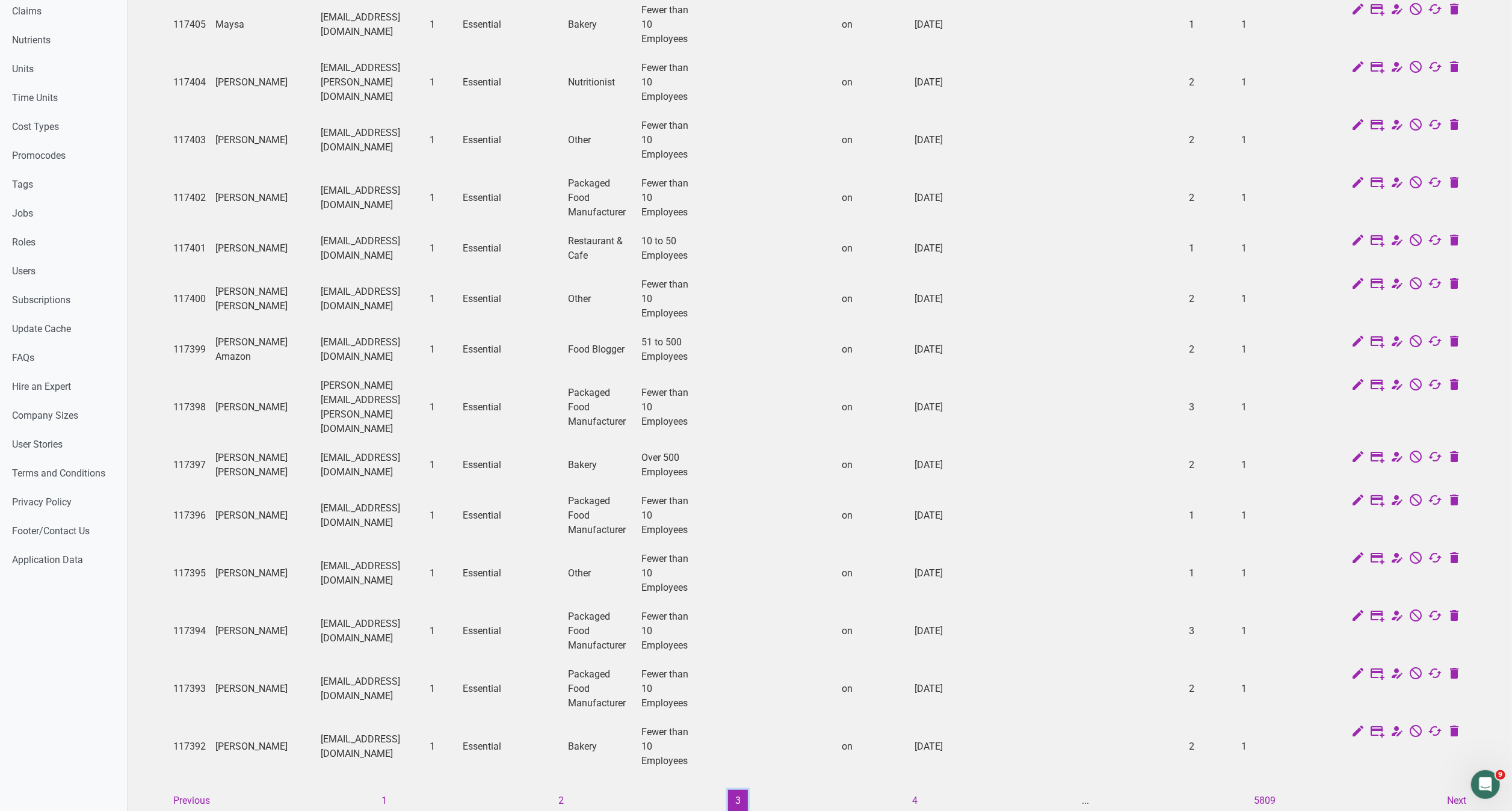
scroll to position [603, 0]
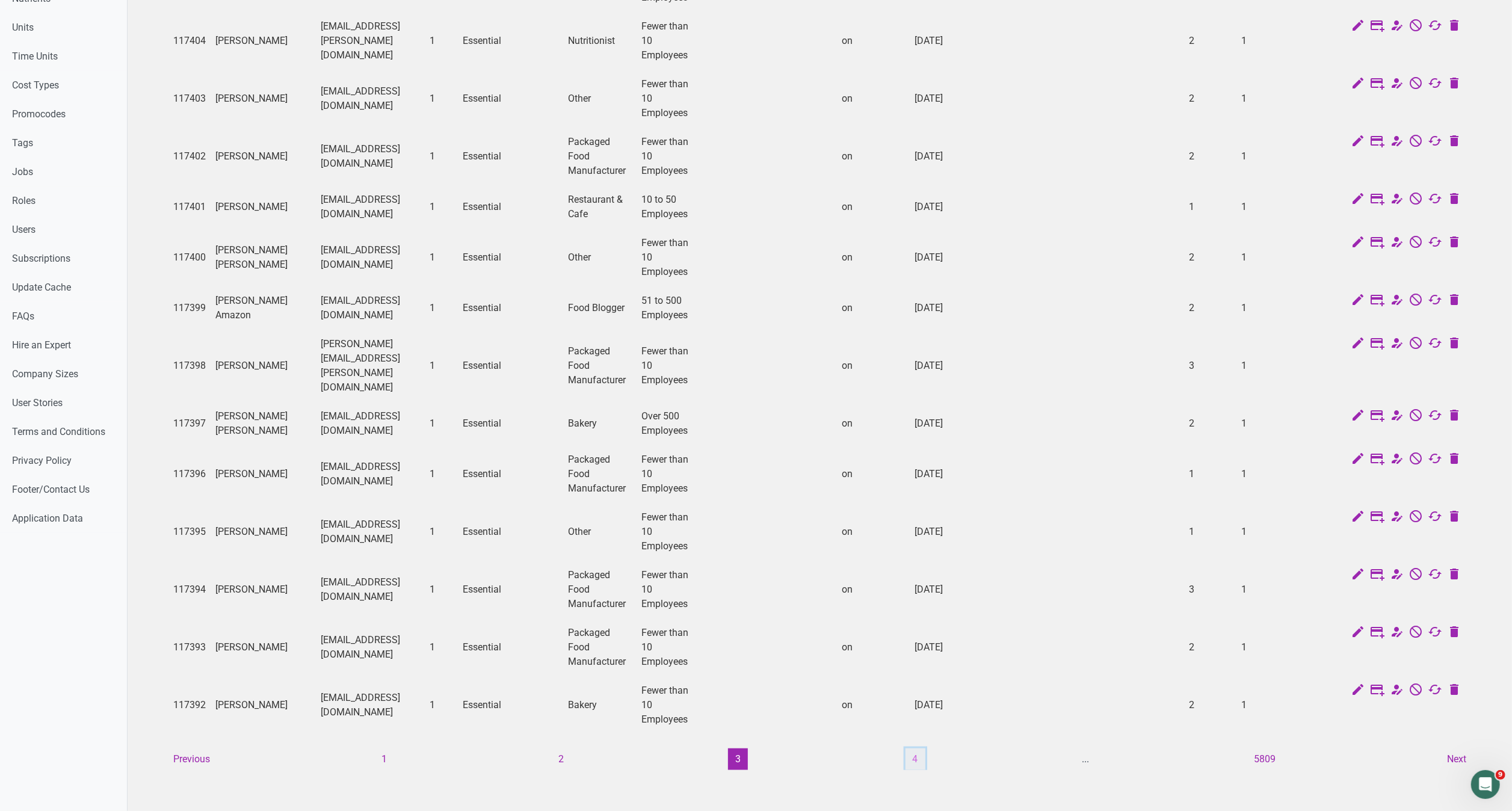
click at [918, 749] on button "4" at bounding box center [916, 759] width 20 height 21
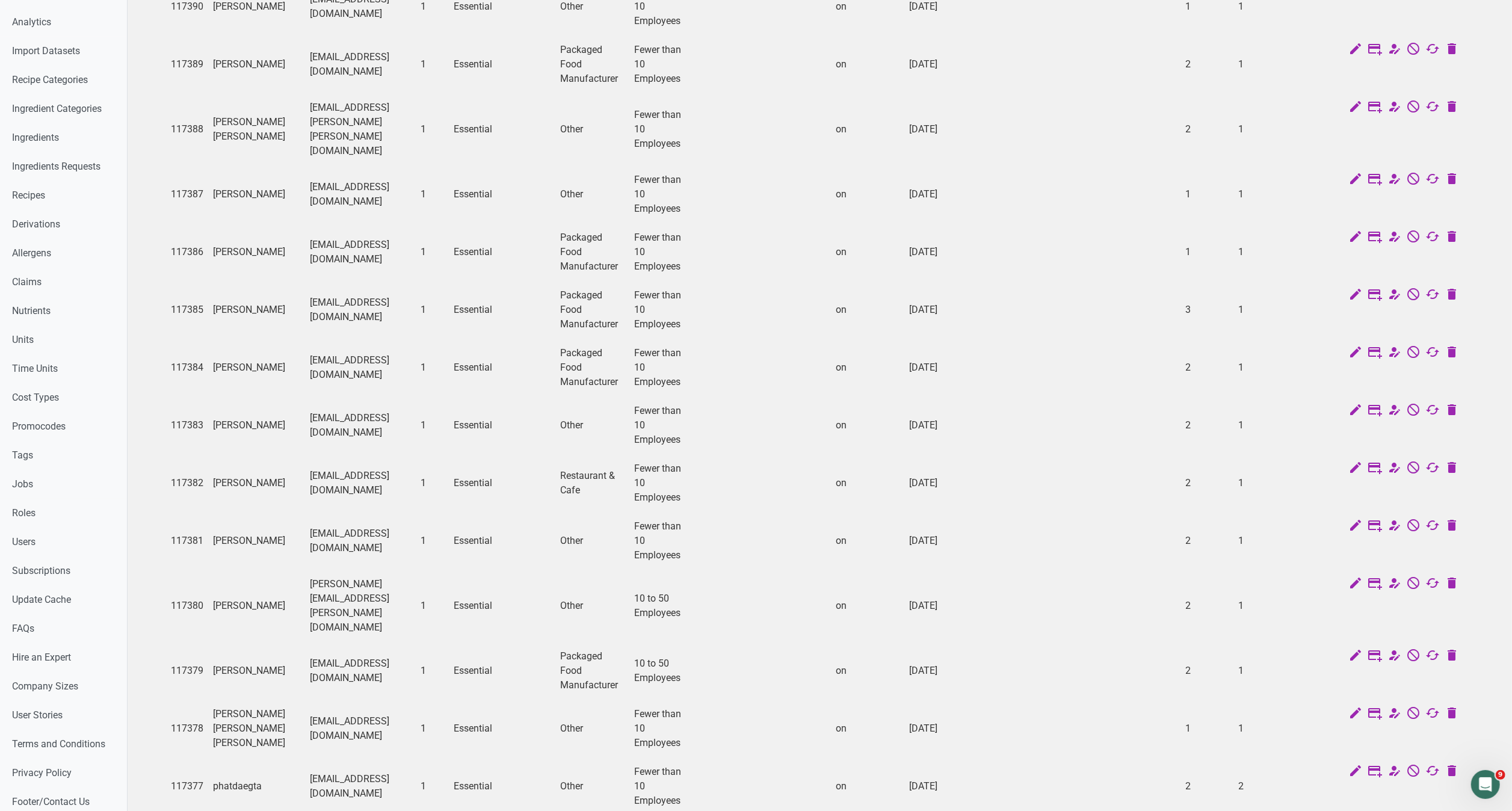
scroll to position [617, 0]
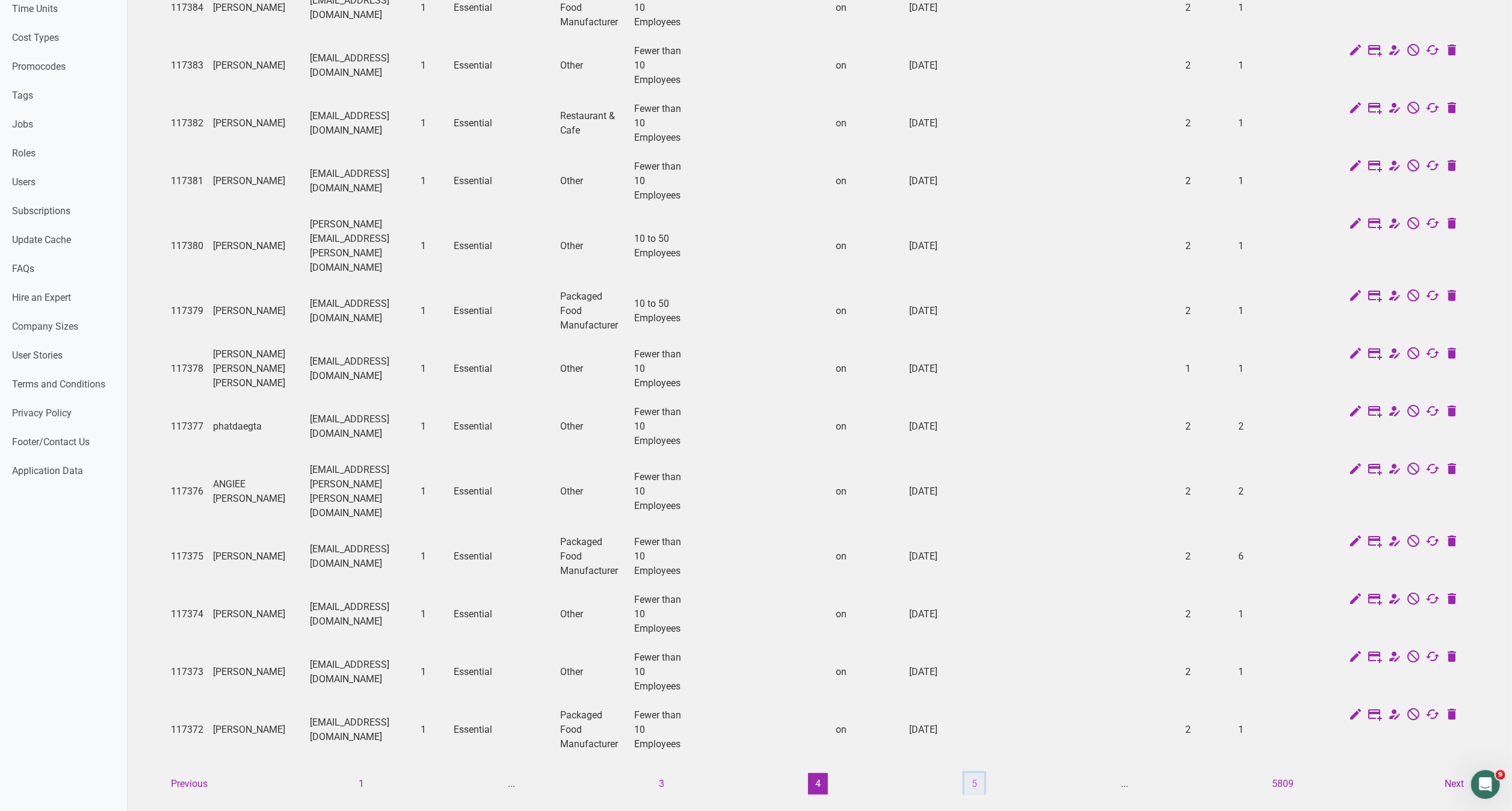
click at [966, 773] on button "5" at bounding box center [974, 784] width 20 height 21
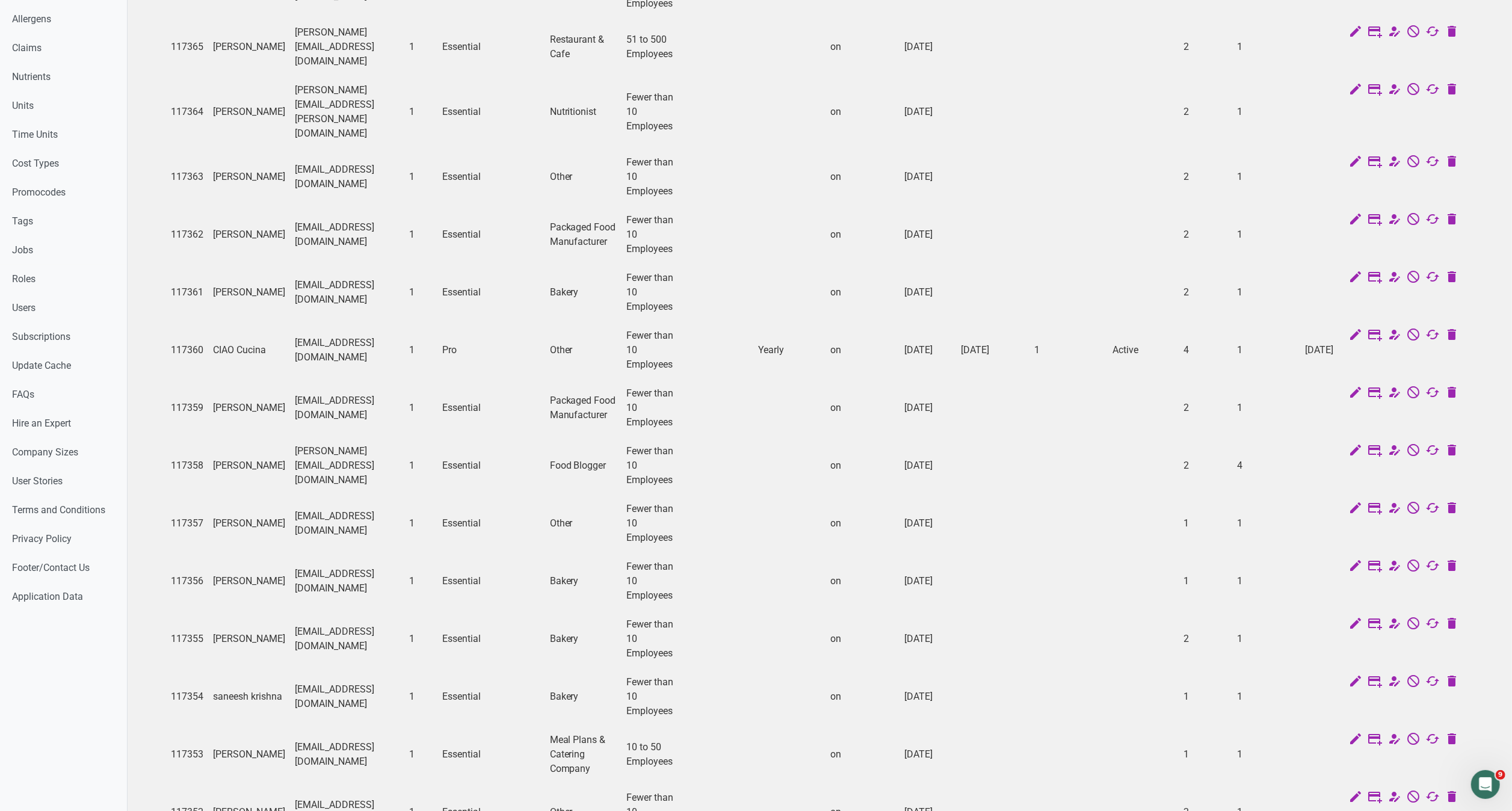
scroll to position [588, 0]
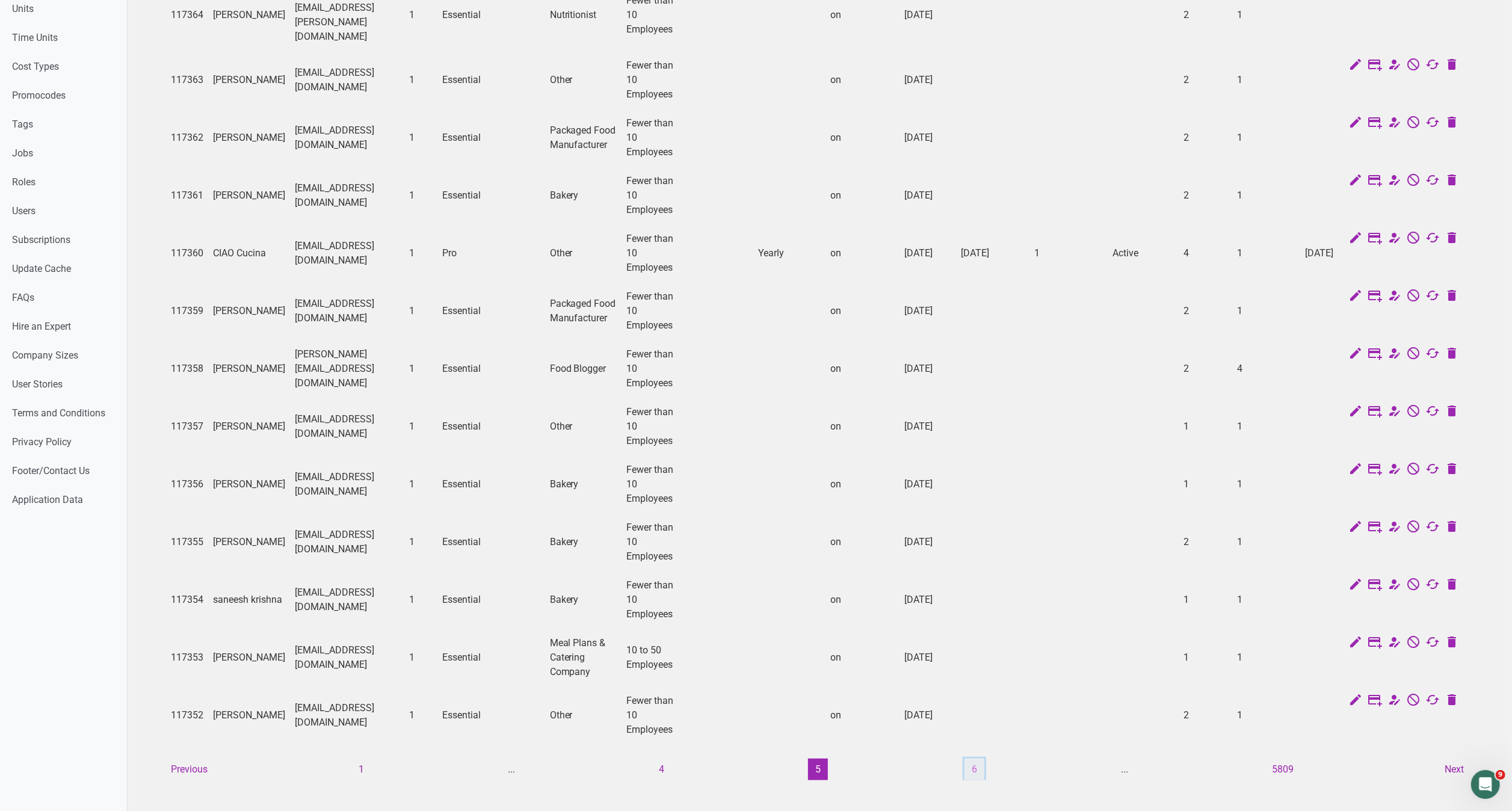
click at [974, 759] on button "6" at bounding box center [974, 769] width 20 height 21
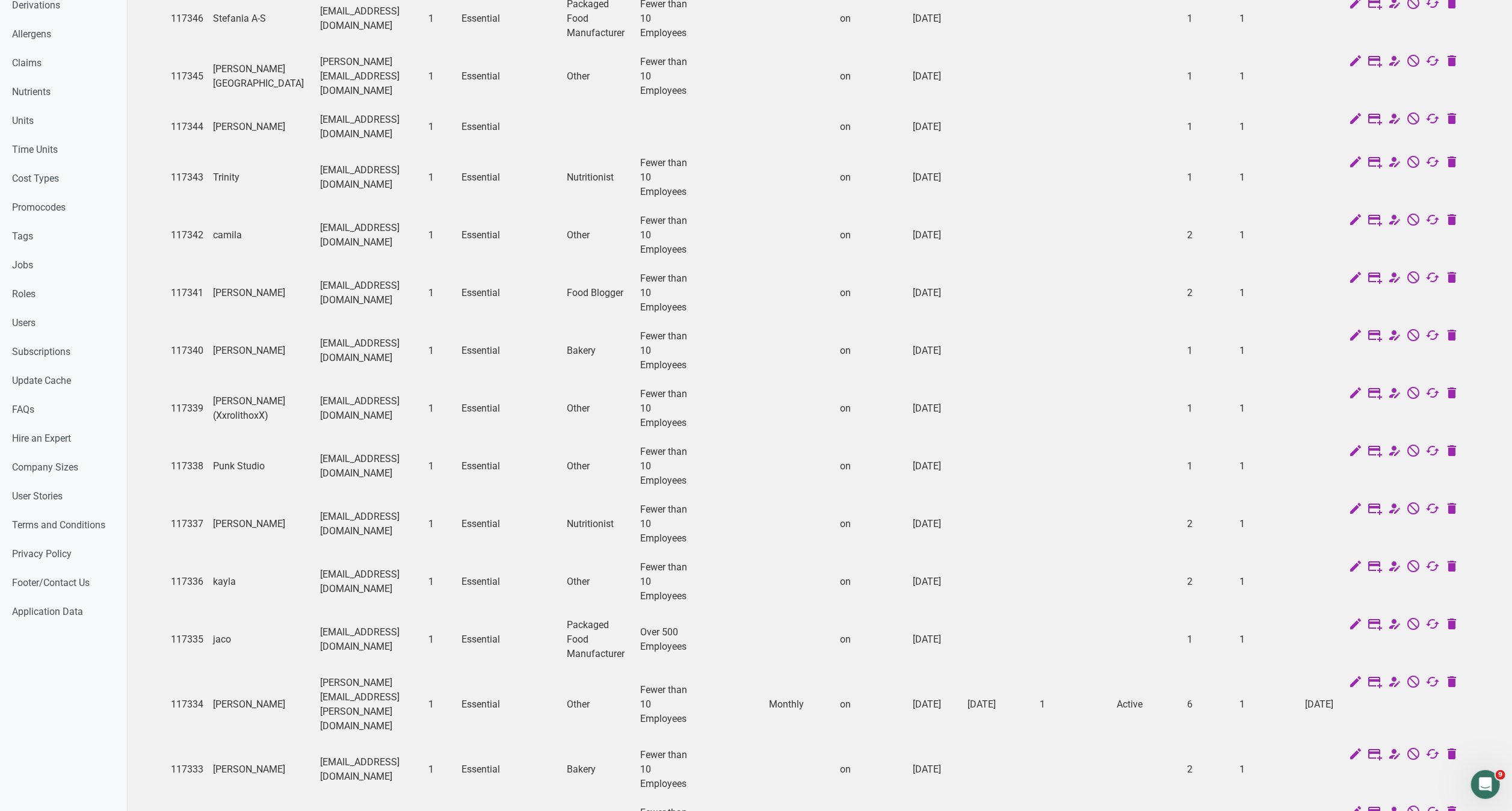
scroll to position [574, 0]
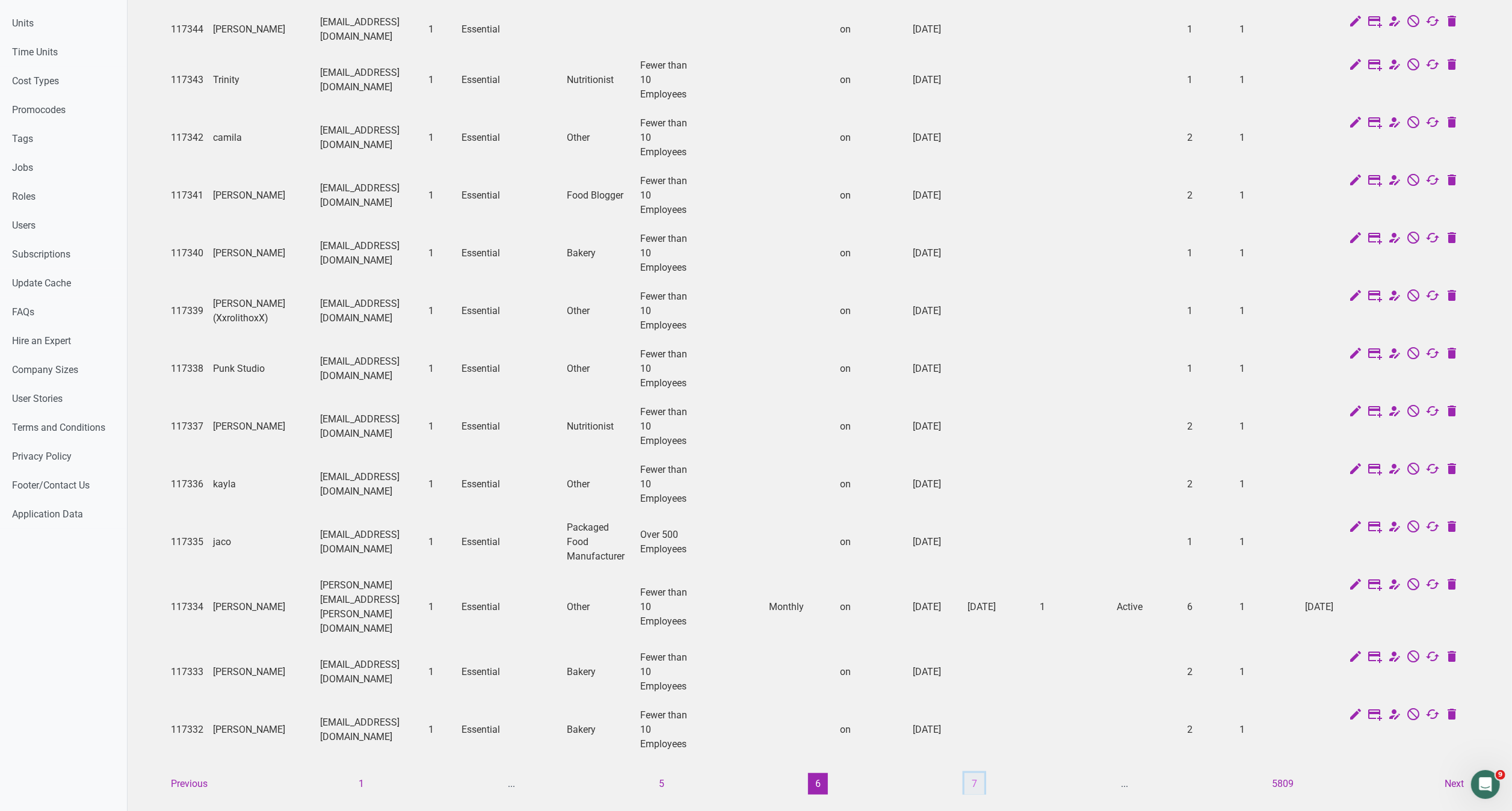
click at [975, 773] on button "7" at bounding box center [974, 784] width 20 height 21
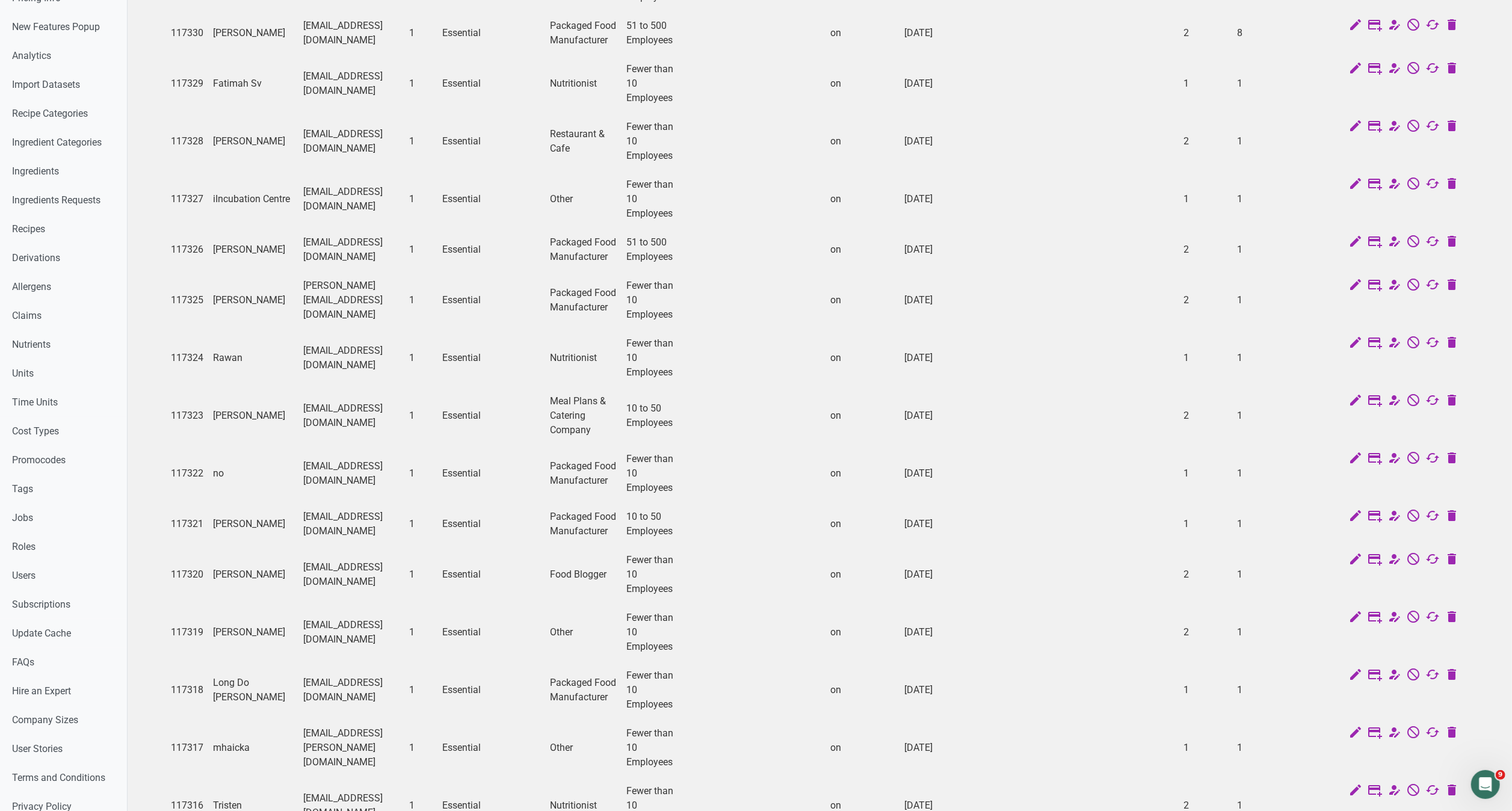
scroll to position [617, 0]
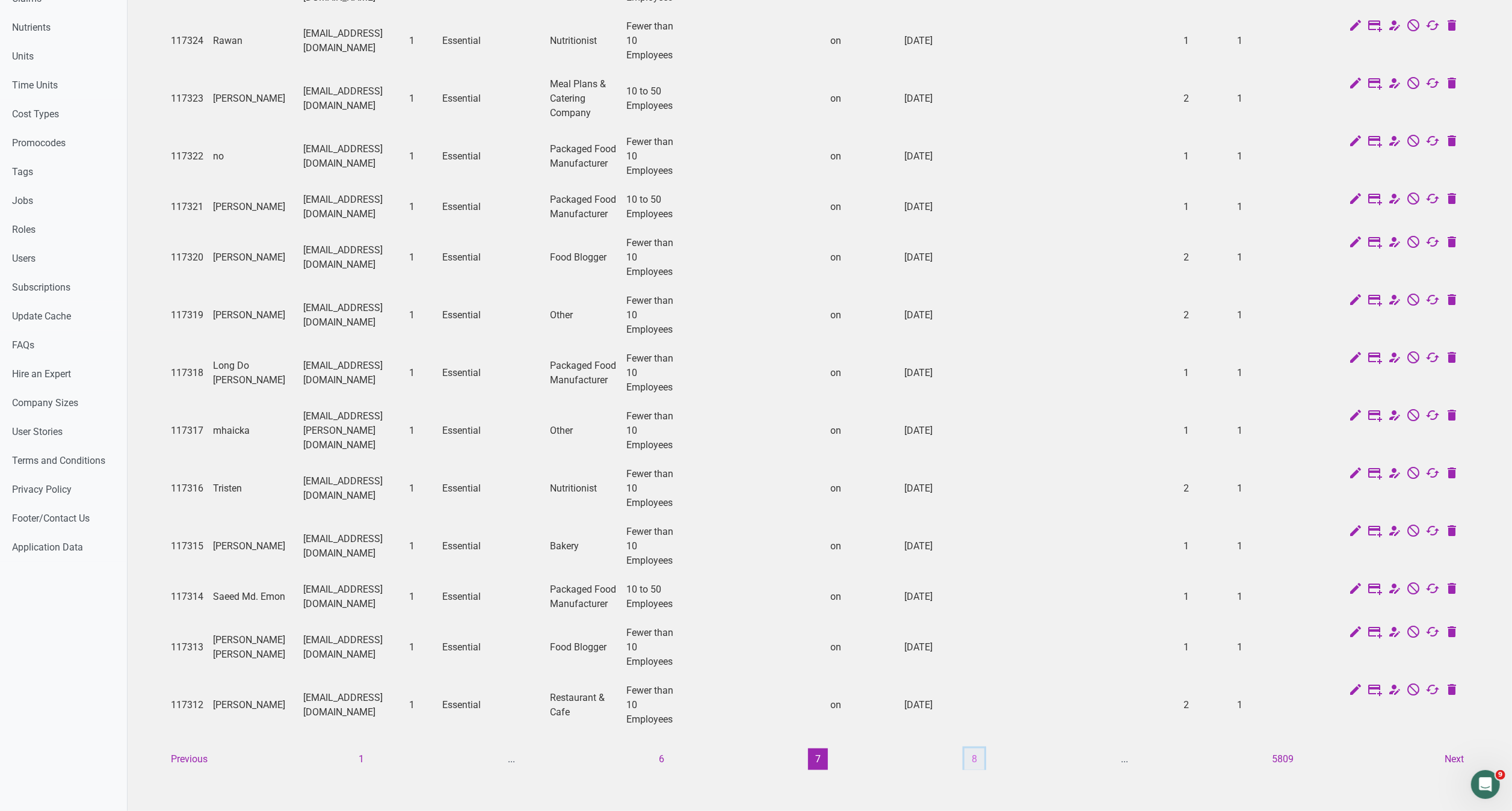
click at [976, 749] on button "8" at bounding box center [974, 759] width 20 height 21
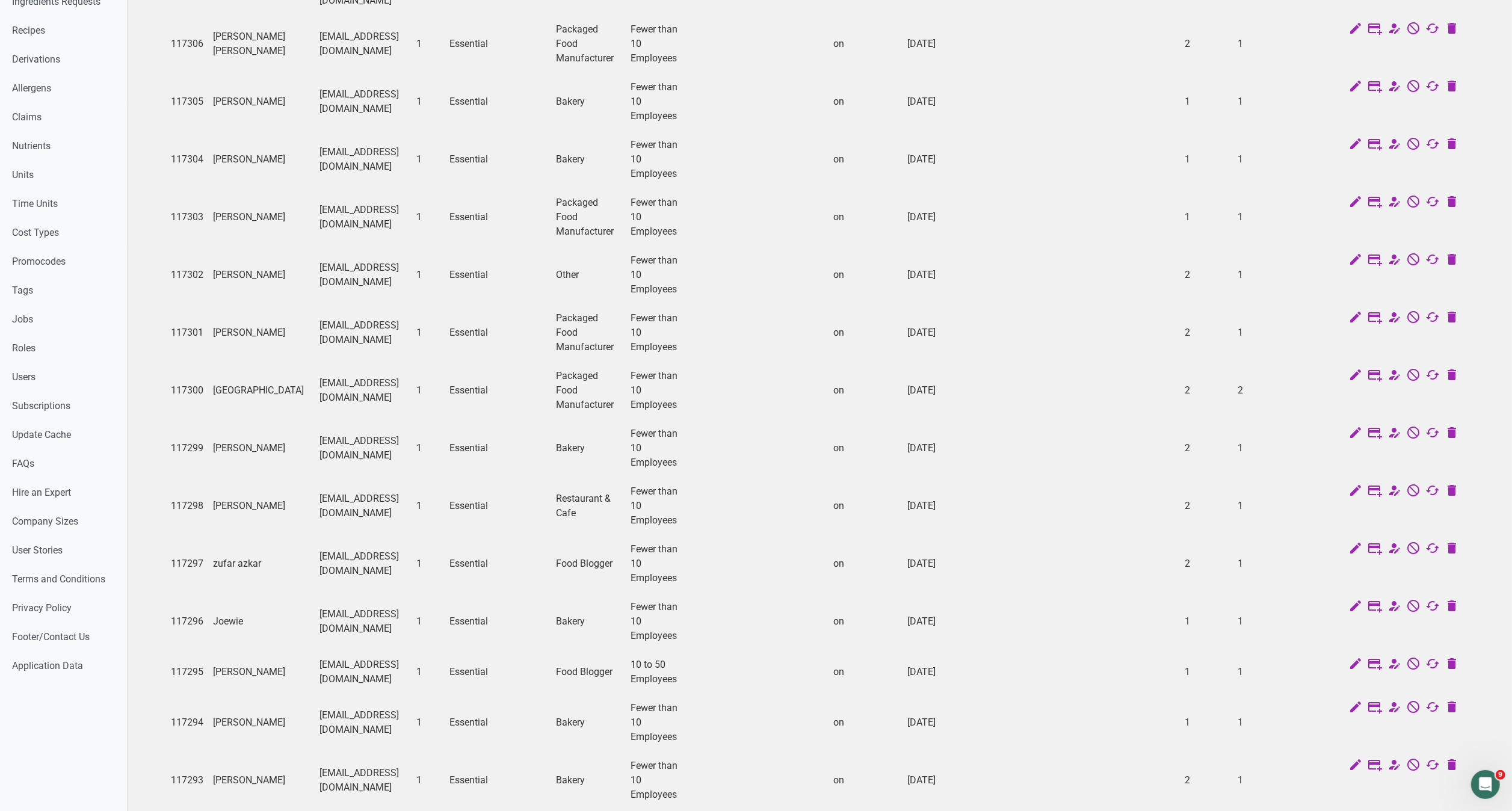
scroll to position [588, 0]
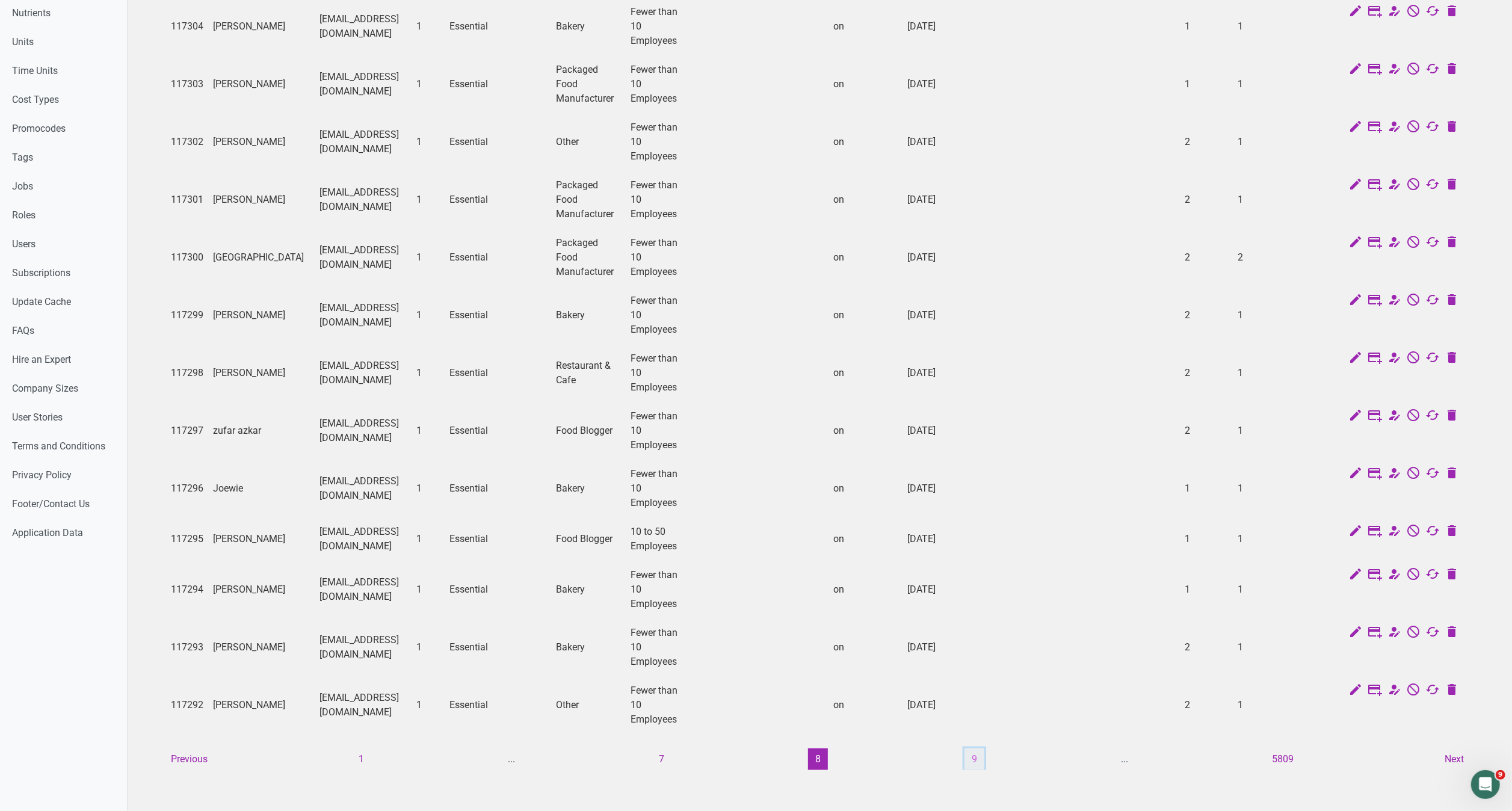
click at [983, 749] on button "9" at bounding box center [974, 759] width 20 height 21
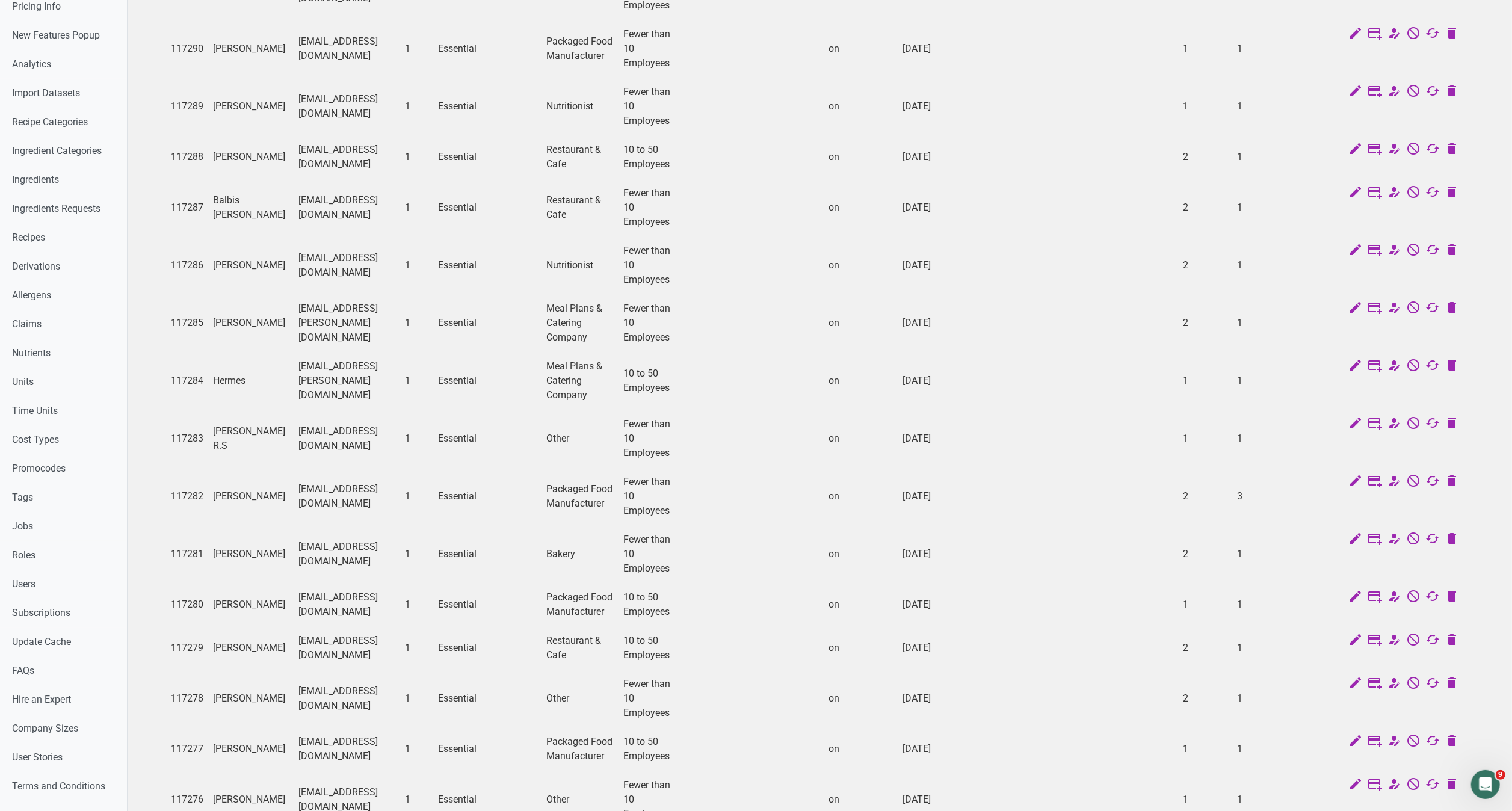
click at [898, 747] on td "on" at bounding box center [861, 749] width 74 height 44
click at [898, 744] on td "on" at bounding box center [861, 749] width 74 height 44
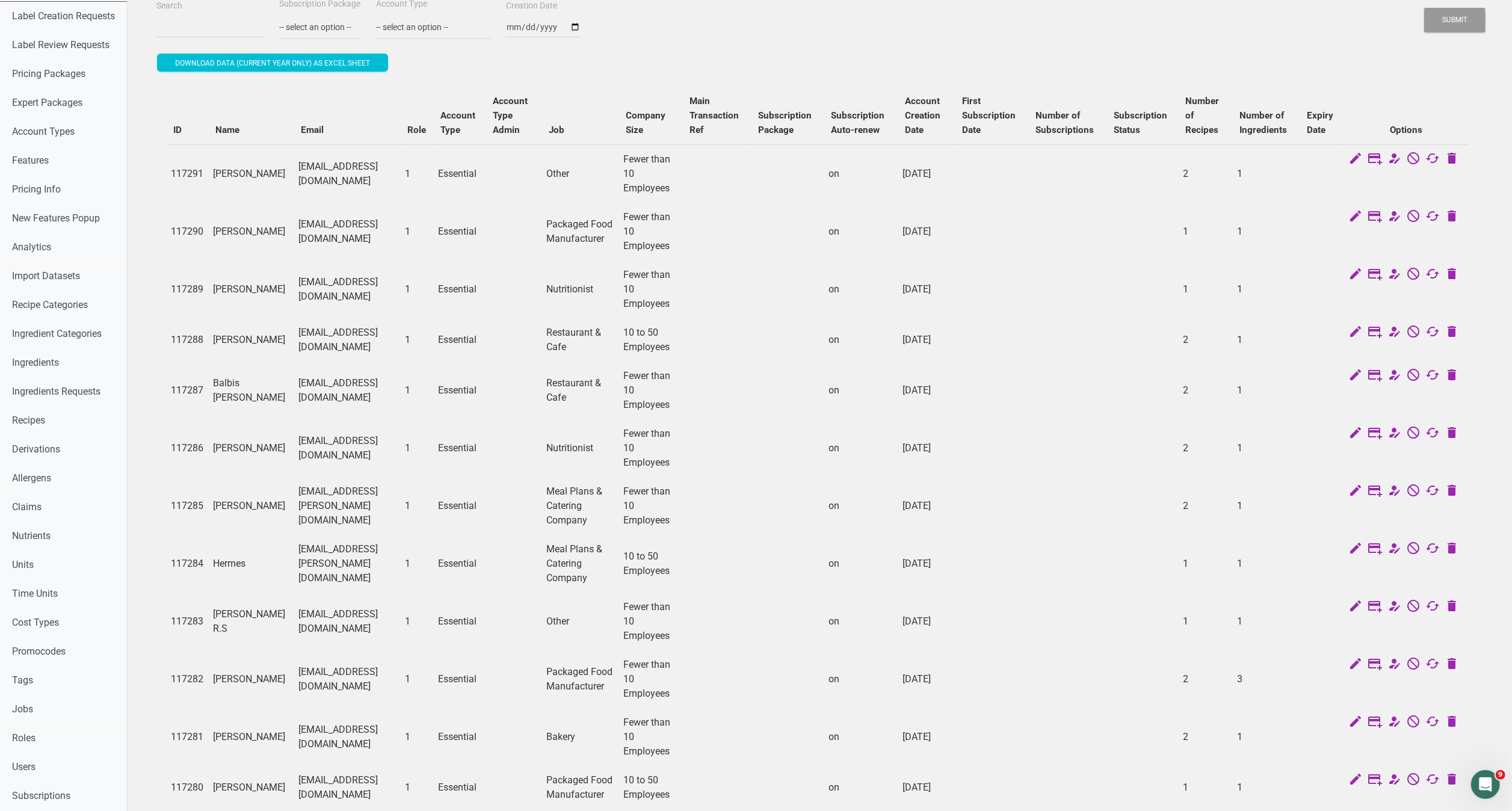
scroll to position [0, 0]
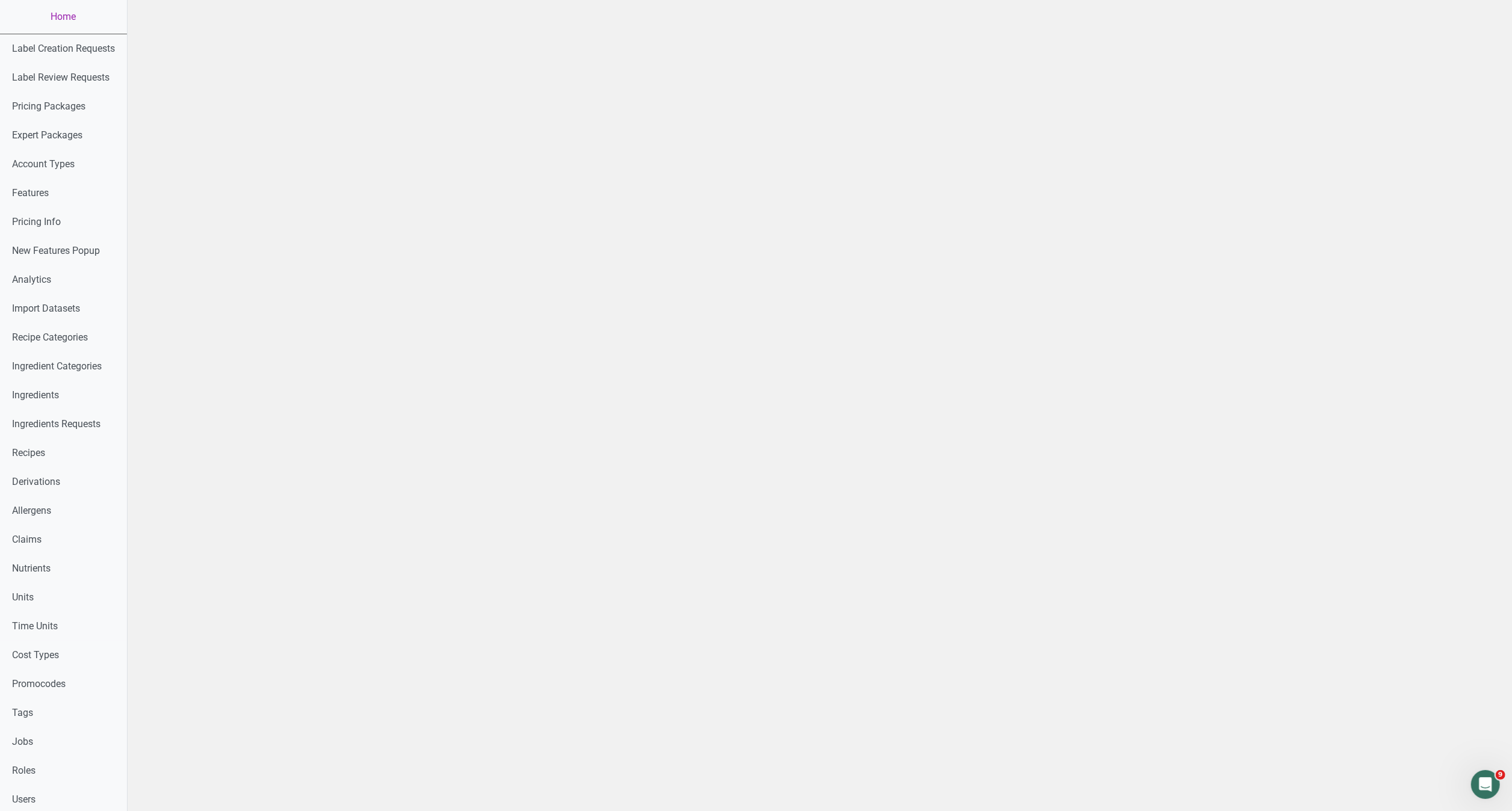
scroll to position [159, 0]
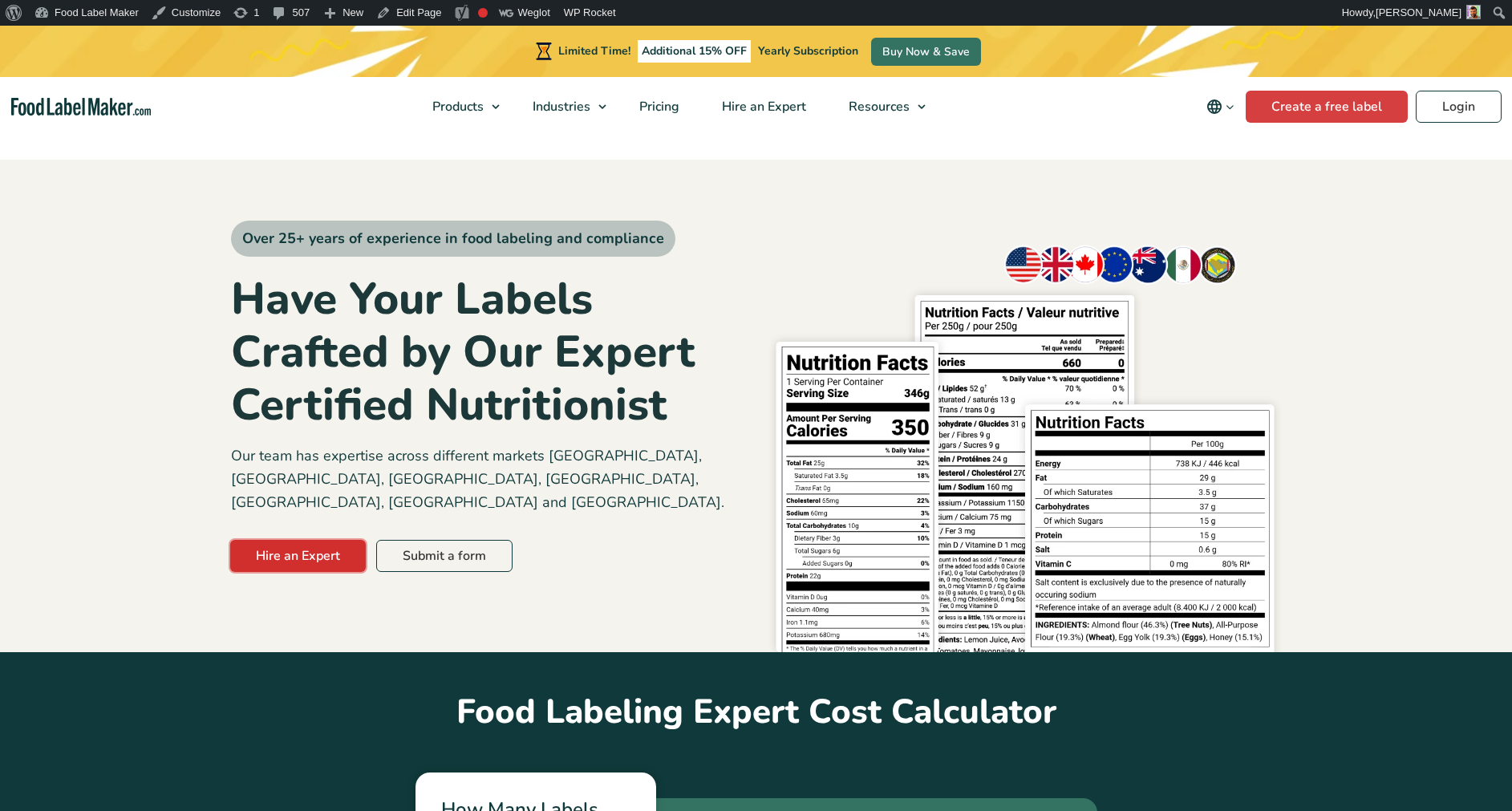
click at [353, 539] on link "Hire an Expert" at bounding box center [298, 556] width 136 height 32
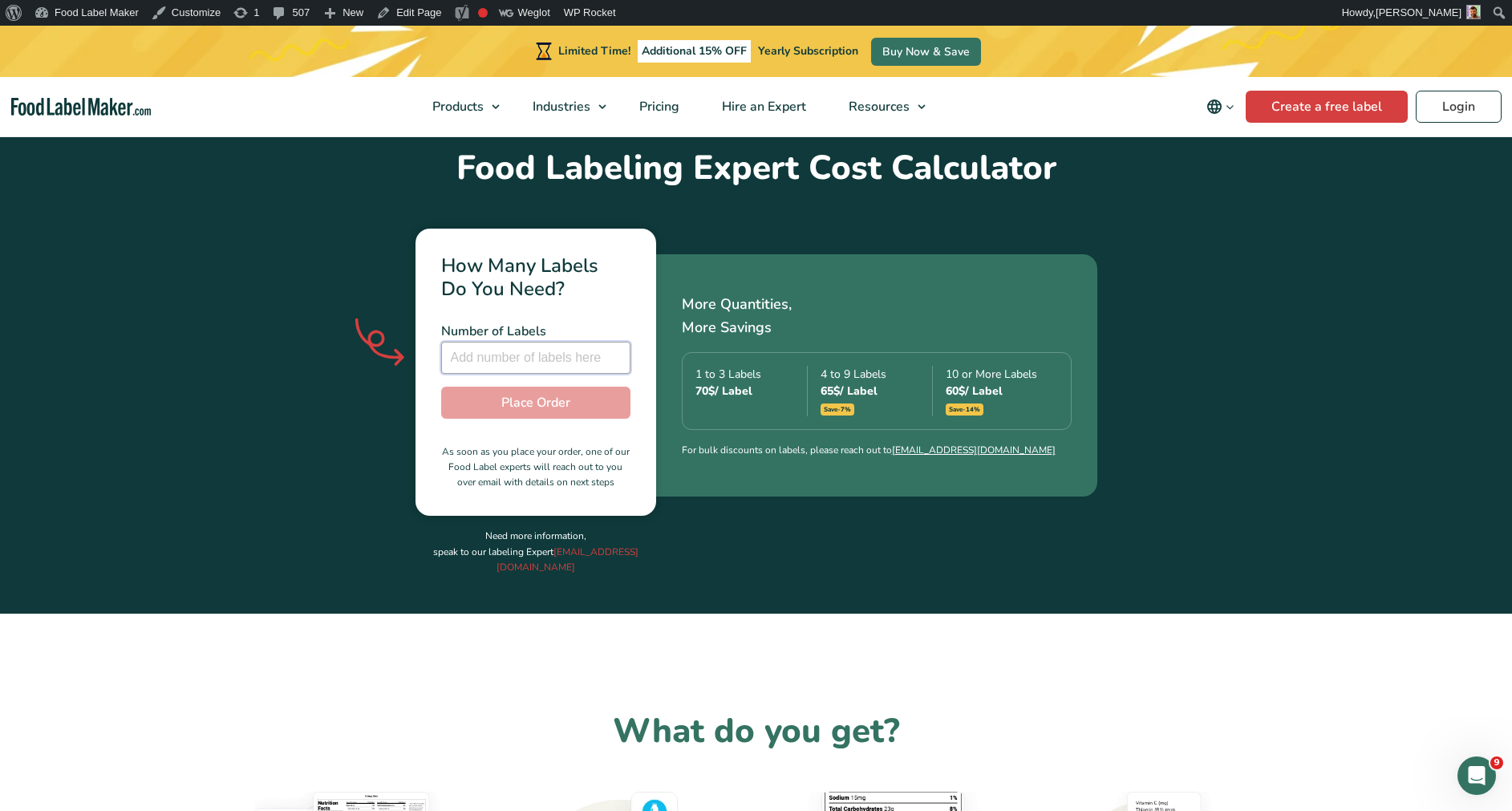
click at [569, 341] on input "number" at bounding box center [536, 357] width 189 height 32
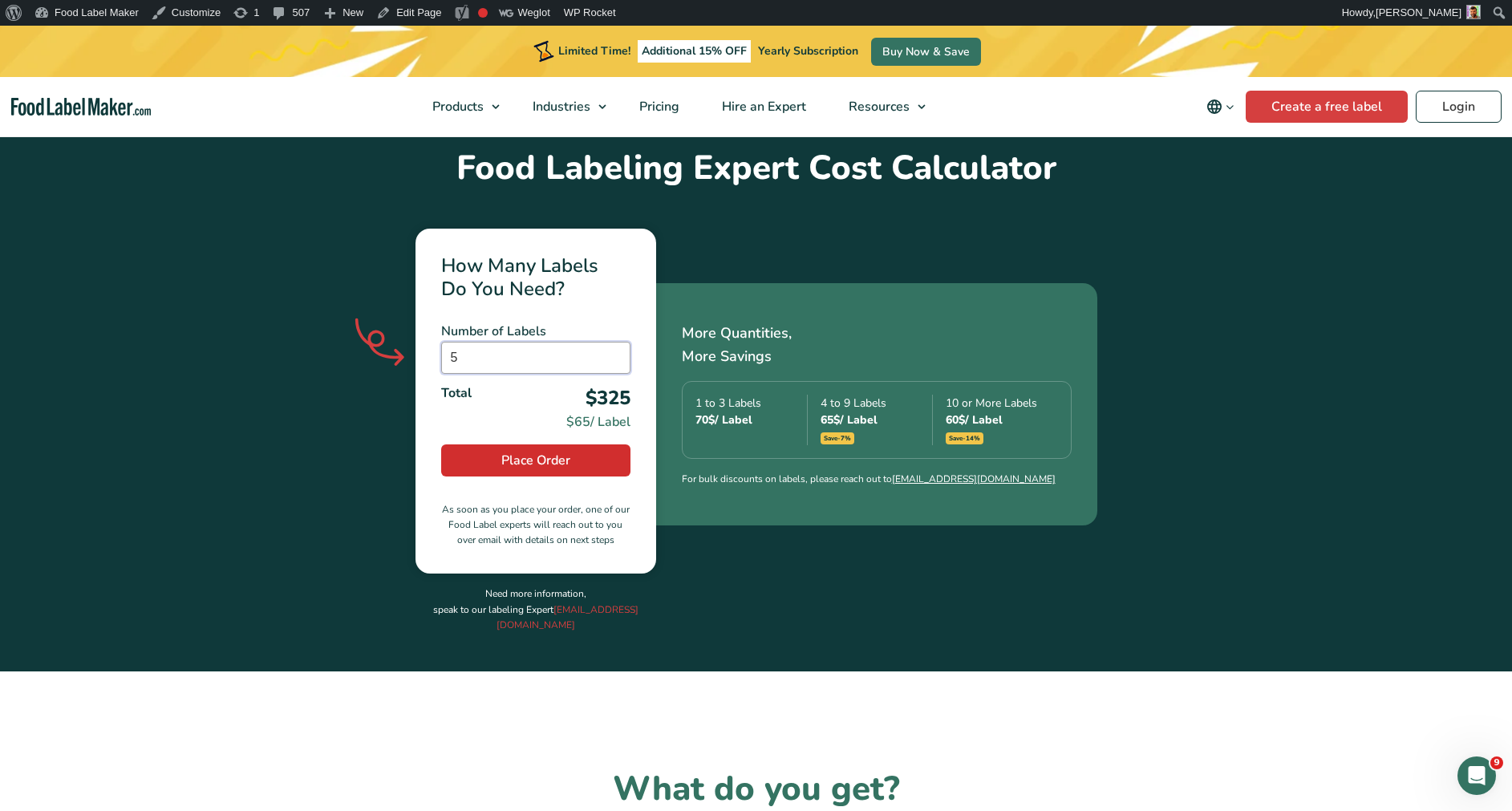
type input "5"
click at [554, 451] on span "Place Order" at bounding box center [535, 461] width 69 height 20
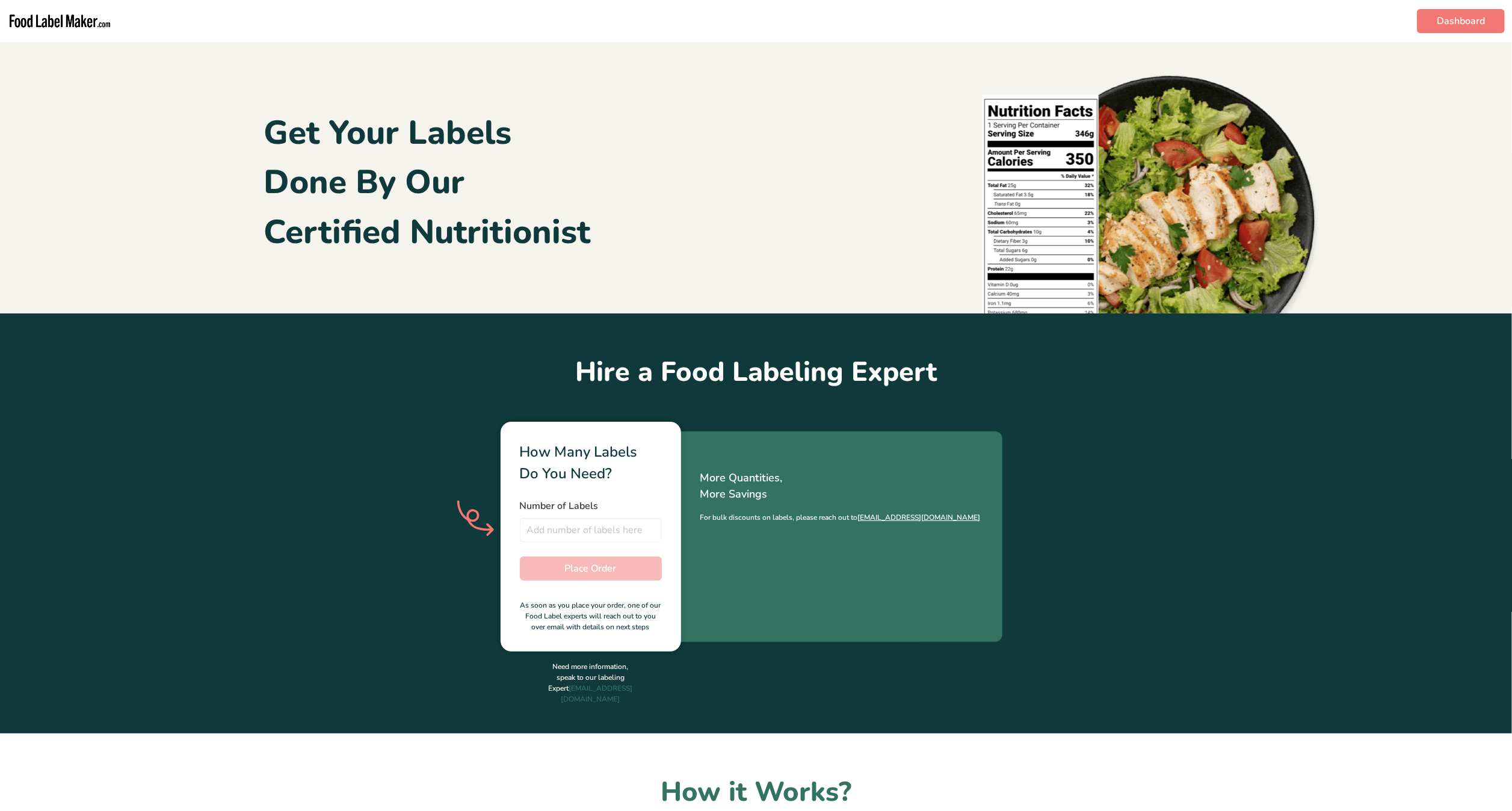
type input "5"
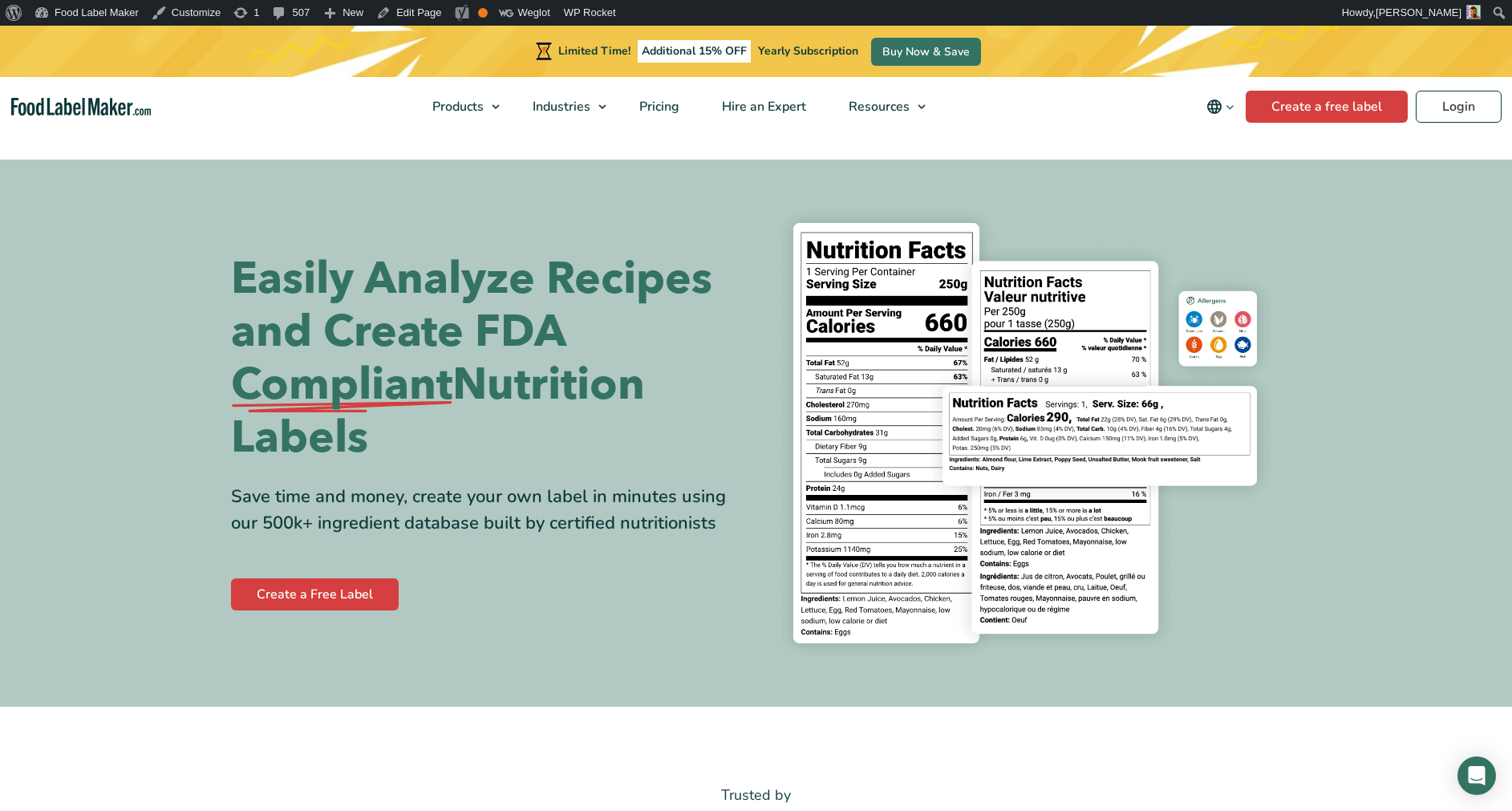
click at [793, 55] on span "Yearly Subscription" at bounding box center [808, 50] width 100 height 15
click at [780, 118] on link "Hire an Expert" at bounding box center [762, 106] width 122 height 59
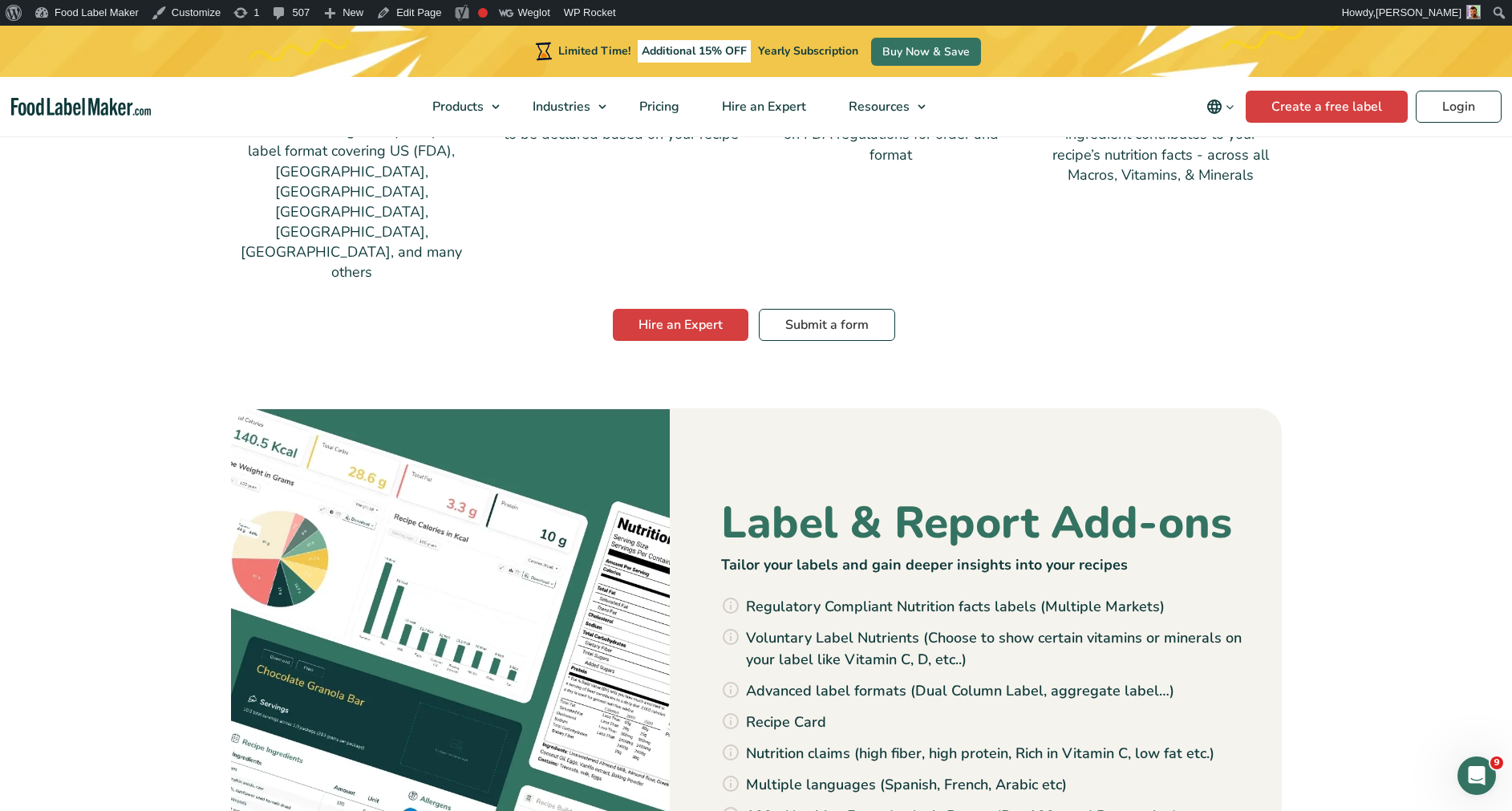
scroll to position [1487, 0]
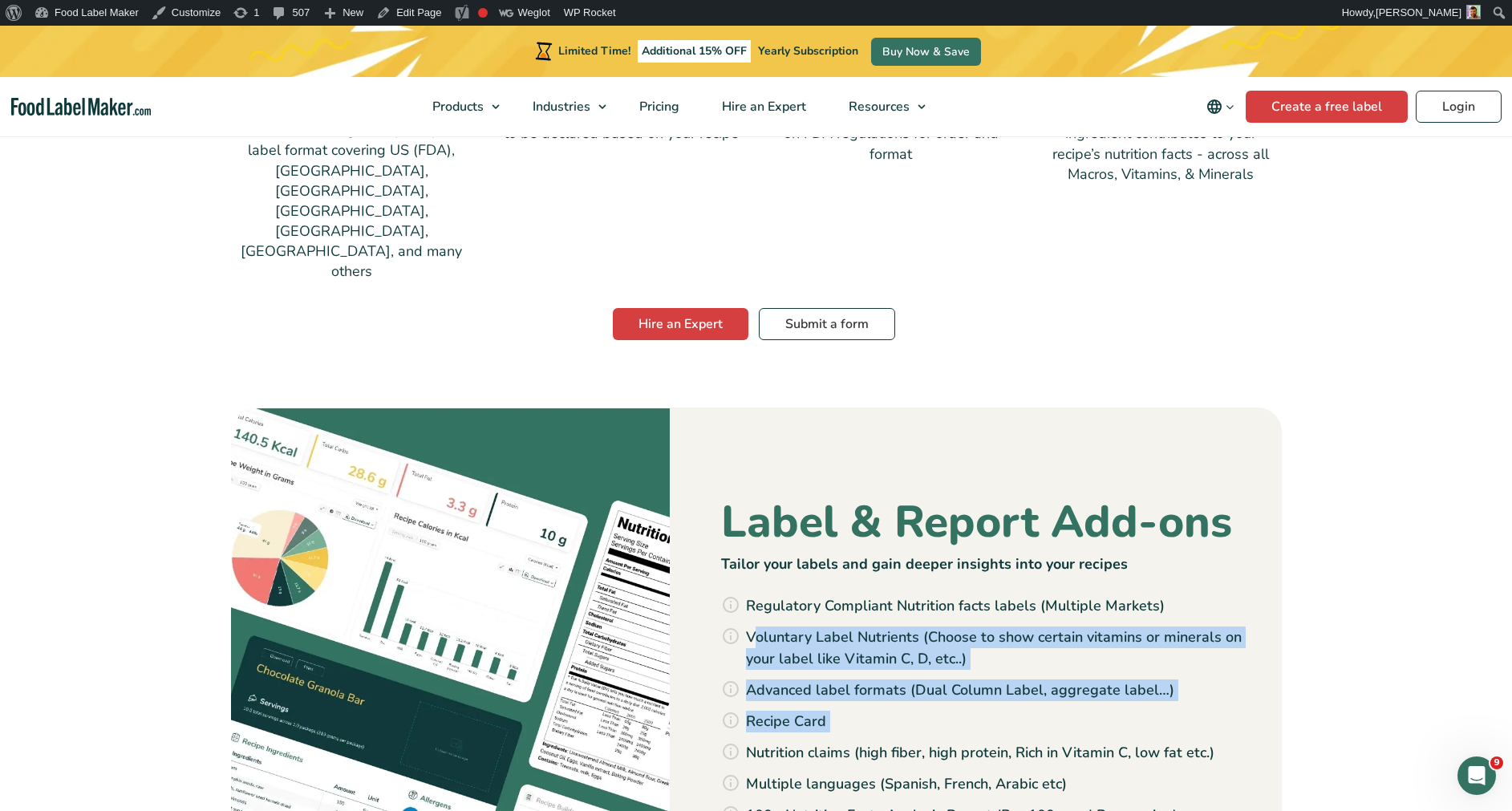
drag, startPoint x: 757, startPoint y: 543, endPoint x: 902, endPoint y: 639, distance: 173.9
click at [902, 639] on ul "Regulatory Compliant Nutrition facts labels (Multiple Markets) Voluntary Label …" at bounding box center [998, 737] width 515 height 284
drag, startPoint x: 902, startPoint y: 639, endPoint x: 870, endPoint y: 634, distance: 32.4
click at [870, 634] on ul "Regulatory Compliant Nutrition facts labels (Multiple Markets) Voluntary Label …" at bounding box center [998, 737] width 515 height 284
click at [847, 626] on li "Voluntary Label Nutrients (Choose to show certain vitamins or minerals on your …" at bounding box center [998, 648] width 515 height 43
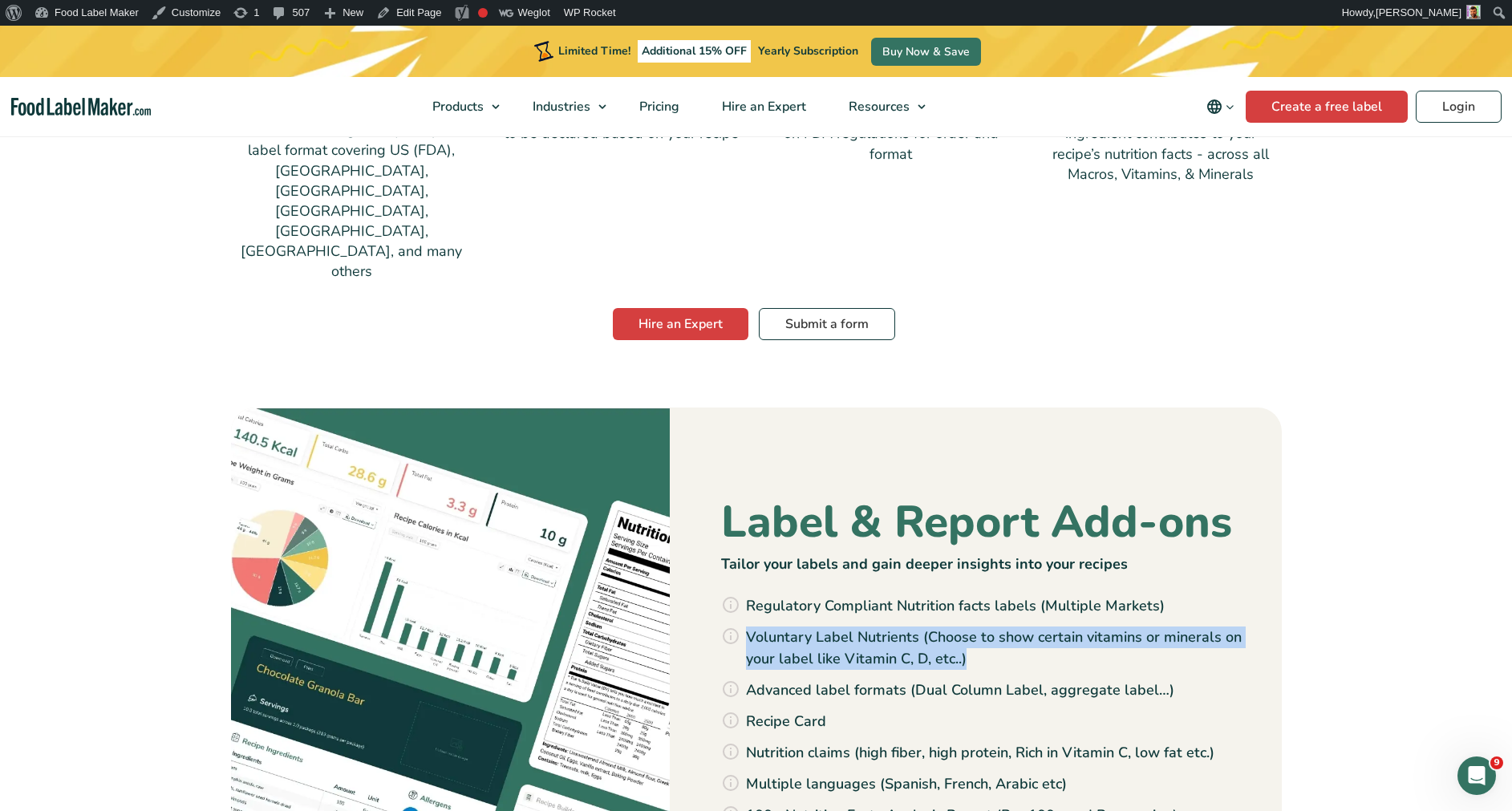
drag, startPoint x: 745, startPoint y: 528, endPoint x: 969, endPoint y: 554, distance: 225.5
click at [969, 626] on li "Voluntary Label Nutrients (Choose to show certain vitamins or minerals on your …" at bounding box center [998, 648] width 515 height 43
drag, startPoint x: 969, startPoint y: 554, endPoint x: 945, endPoint y: 553, distance: 24.0
copy li "Voluntary Label Nutrients (Choose to show certain vitamins or minerals on your …"
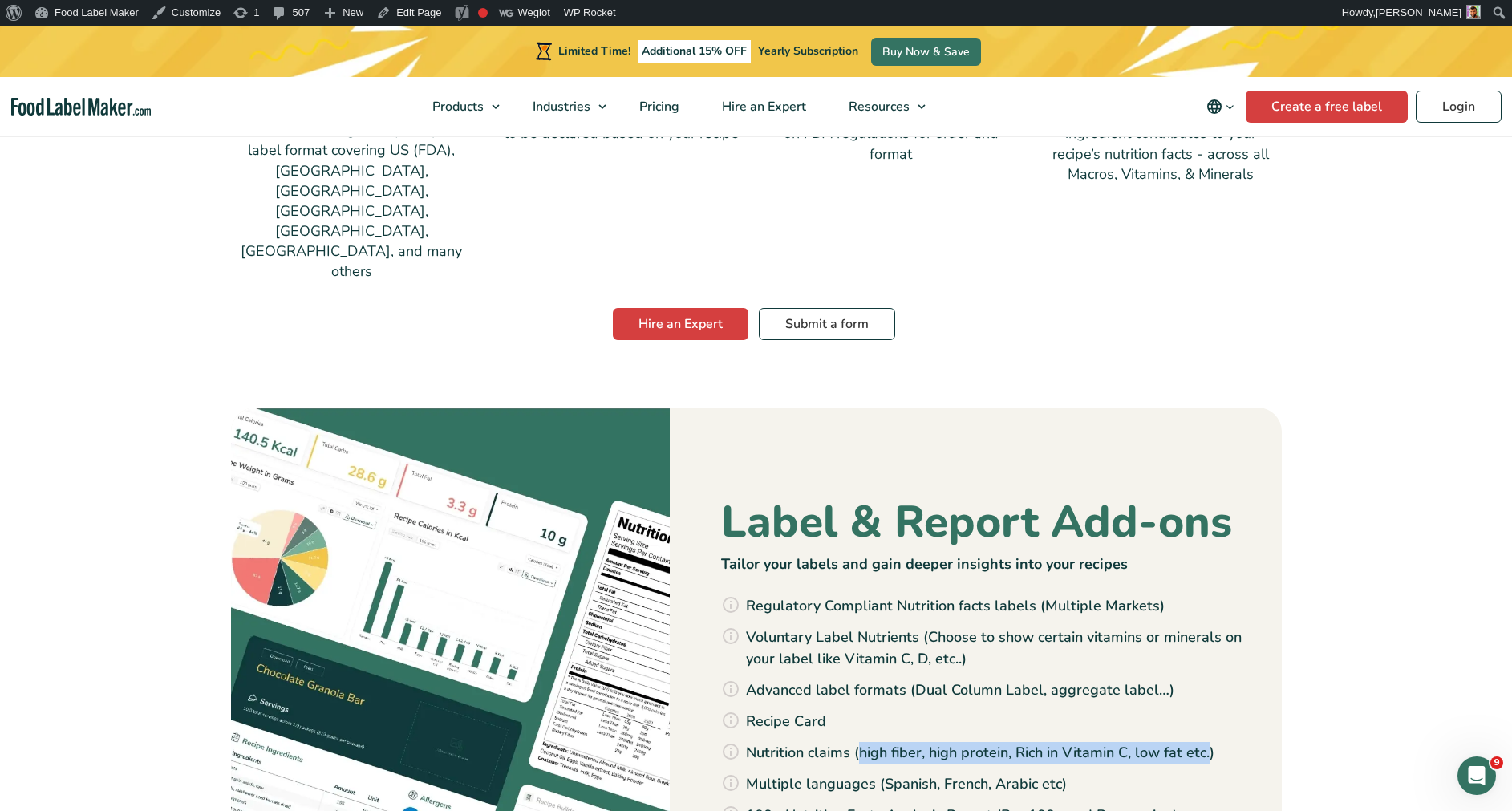
drag, startPoint x: 858, startPoint y: 646, endPoint x: 1211, endPoint y: 641, distance: 353.0
click at [1211, 741] on li "Nutrition claims (high fiber, high protein, Rich in Vitamin C, low fat etc.)" at bounding box center [998, 752] width 515 height 21
drag, startPoint x: 1211, startPoint y: 641, endPoint x: 1181, endPoint y: 652, distance: 32.0
copy li "high fiber, high protein, Rich in Vitamin C, low fat etc."
drag, startPoint x: 751, startPoint y: 744, endPoint x: 974, endPoint y: 756, distance: 223.3
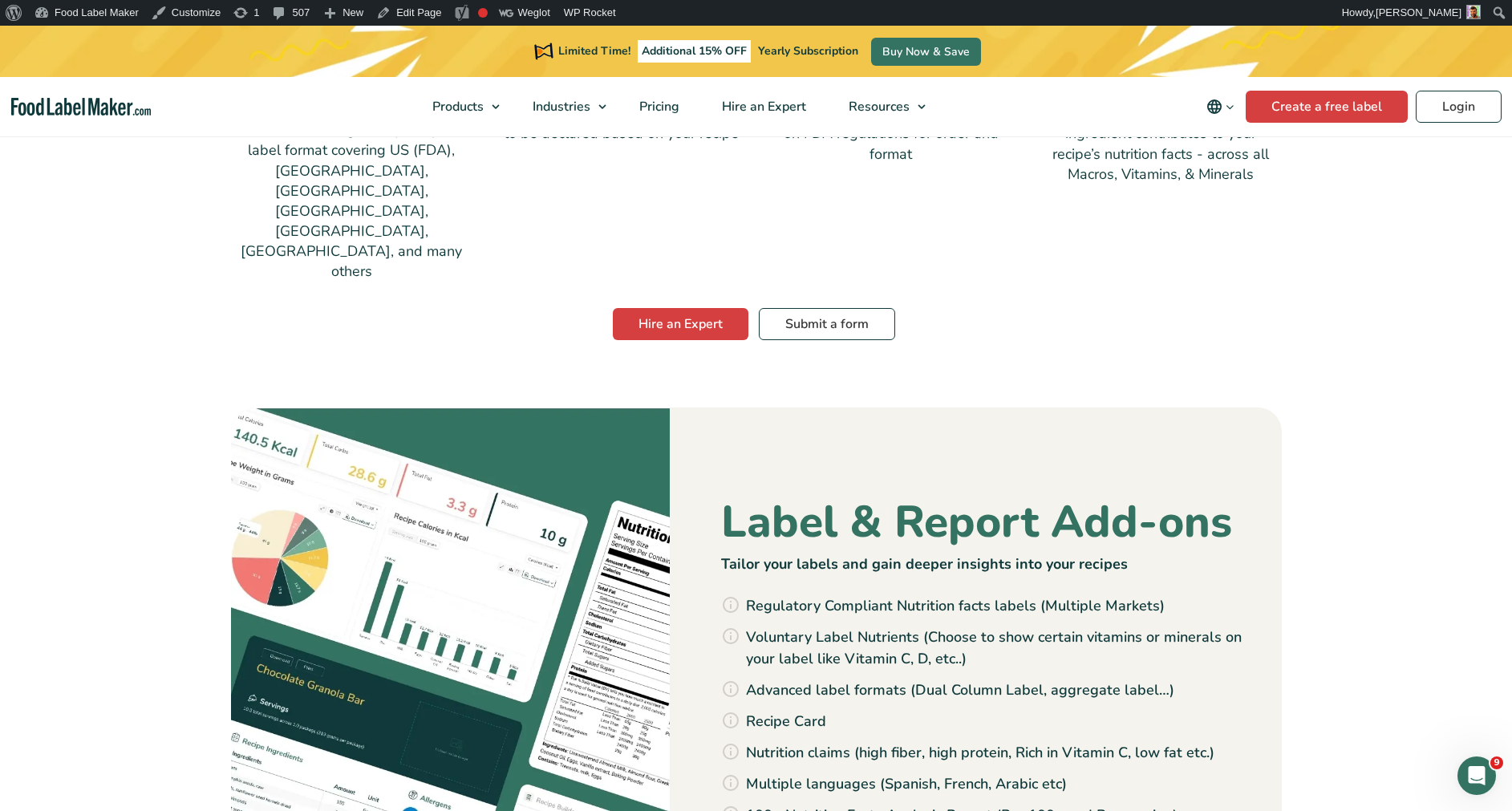
drag, startPoint x: 1011, startPoint y: 755, endPoint x: 761, endPoint y: 736, distance: 250.7
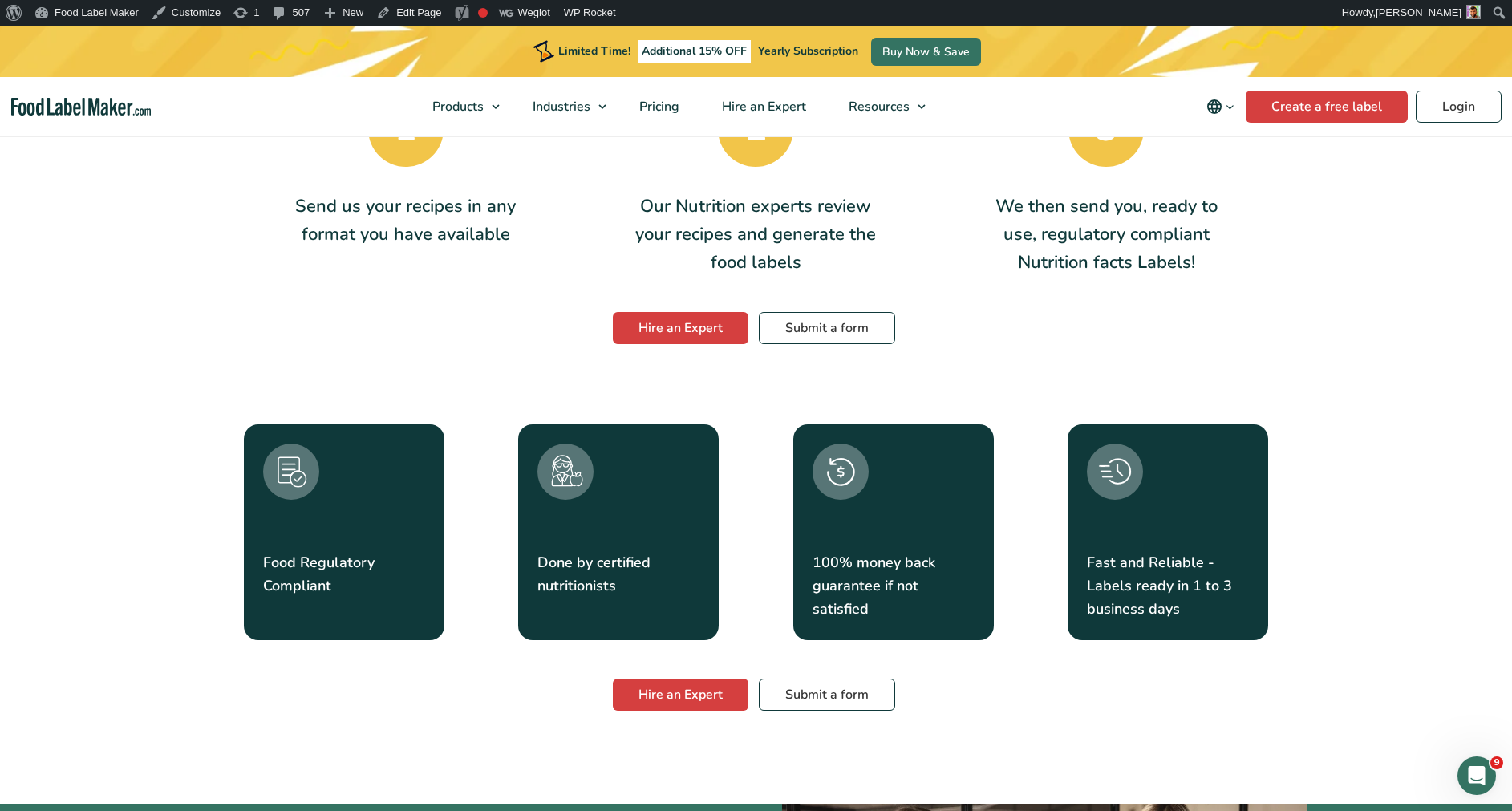
scroll to position [2572, 0]
